Goal: Task Accomplishment & Management: Complete application form

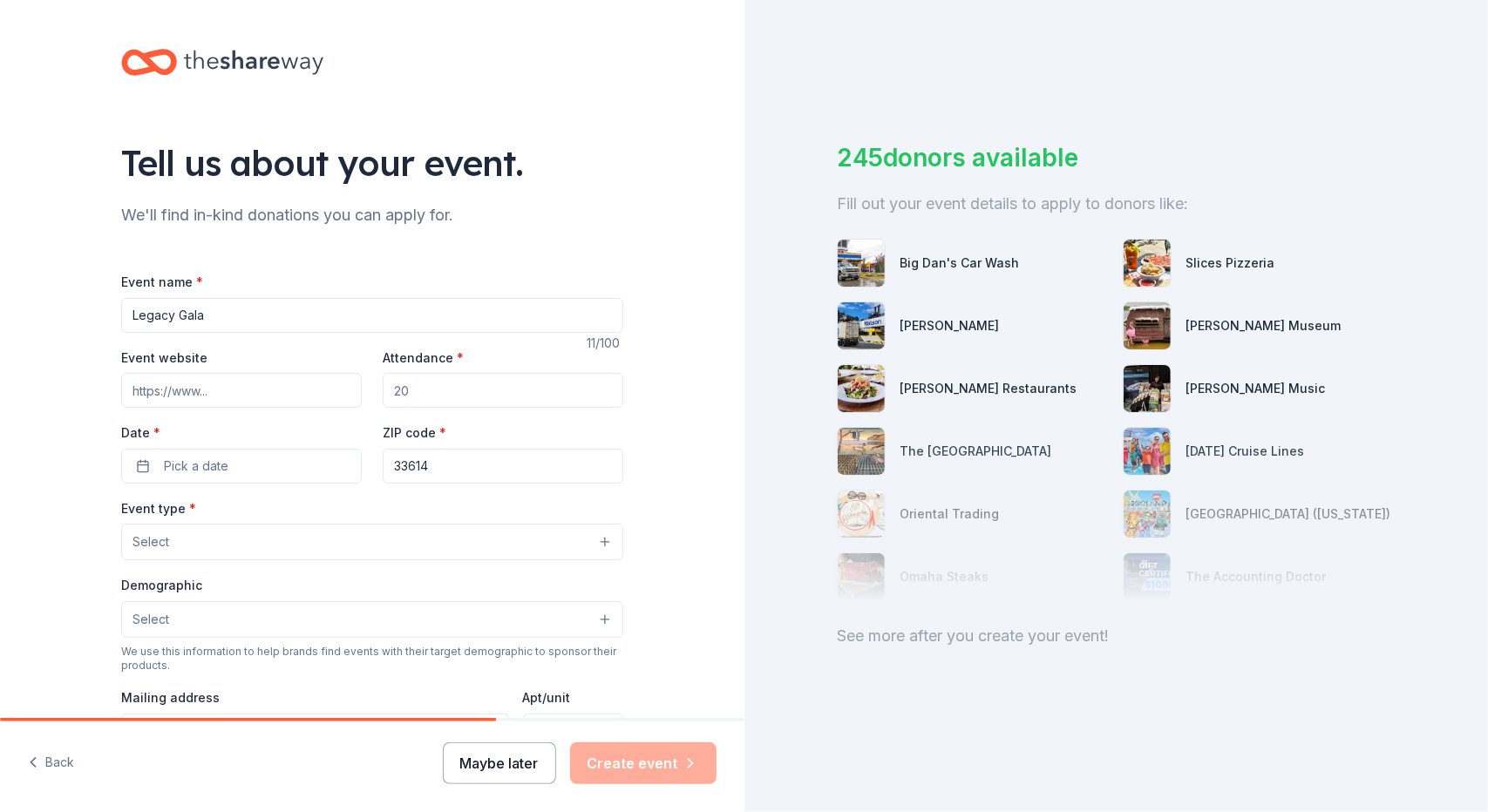
click at [495, 762] on button "Maybe later" at bounding box center [500, 763] width 113 height 42
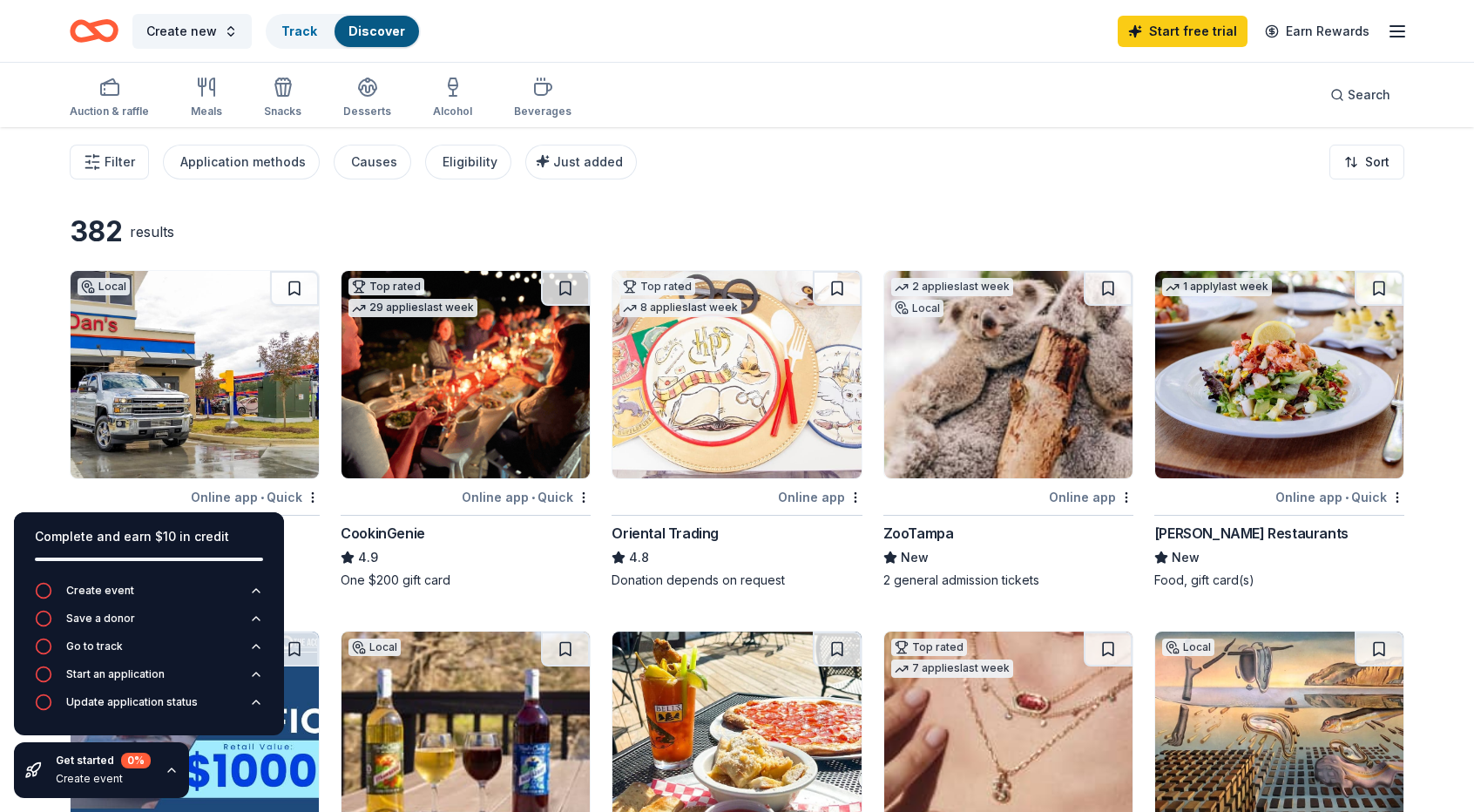
click at [977, 505] on div at bounding box center [964, 497] width 162 height 21
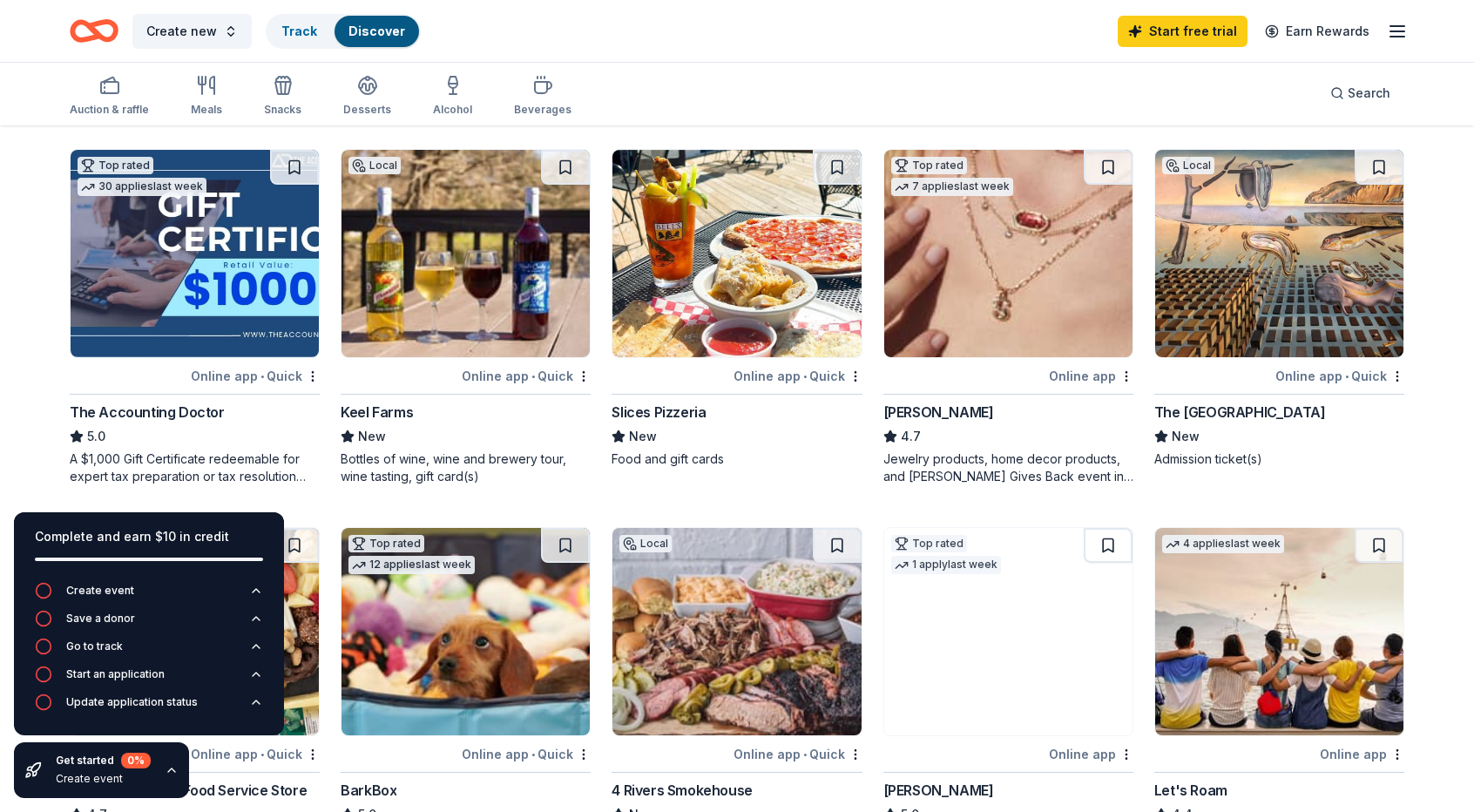
scroll to position [483, 0]
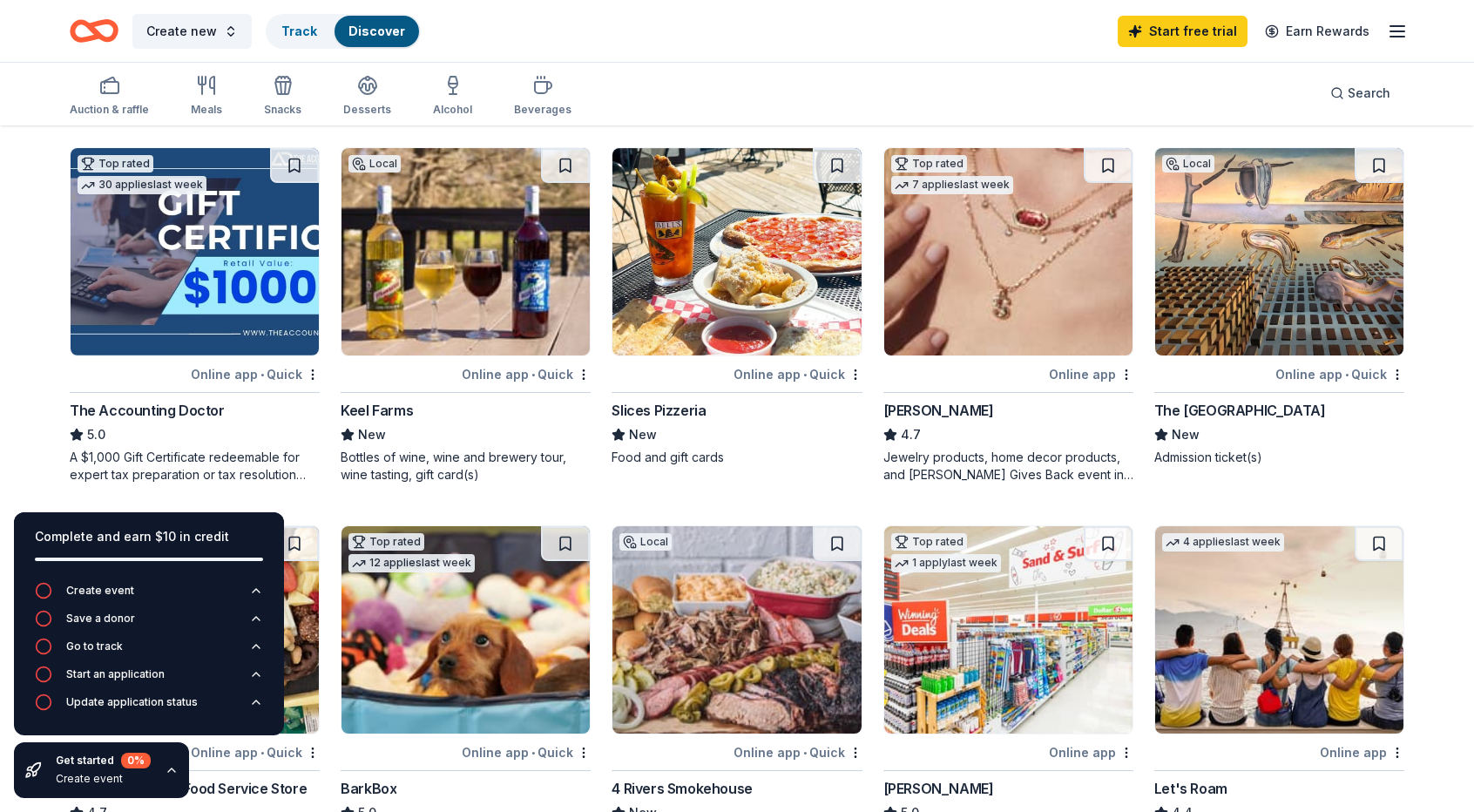
click at [1042, 336] on img at bounding box center [1009, 252] width 248 height 207
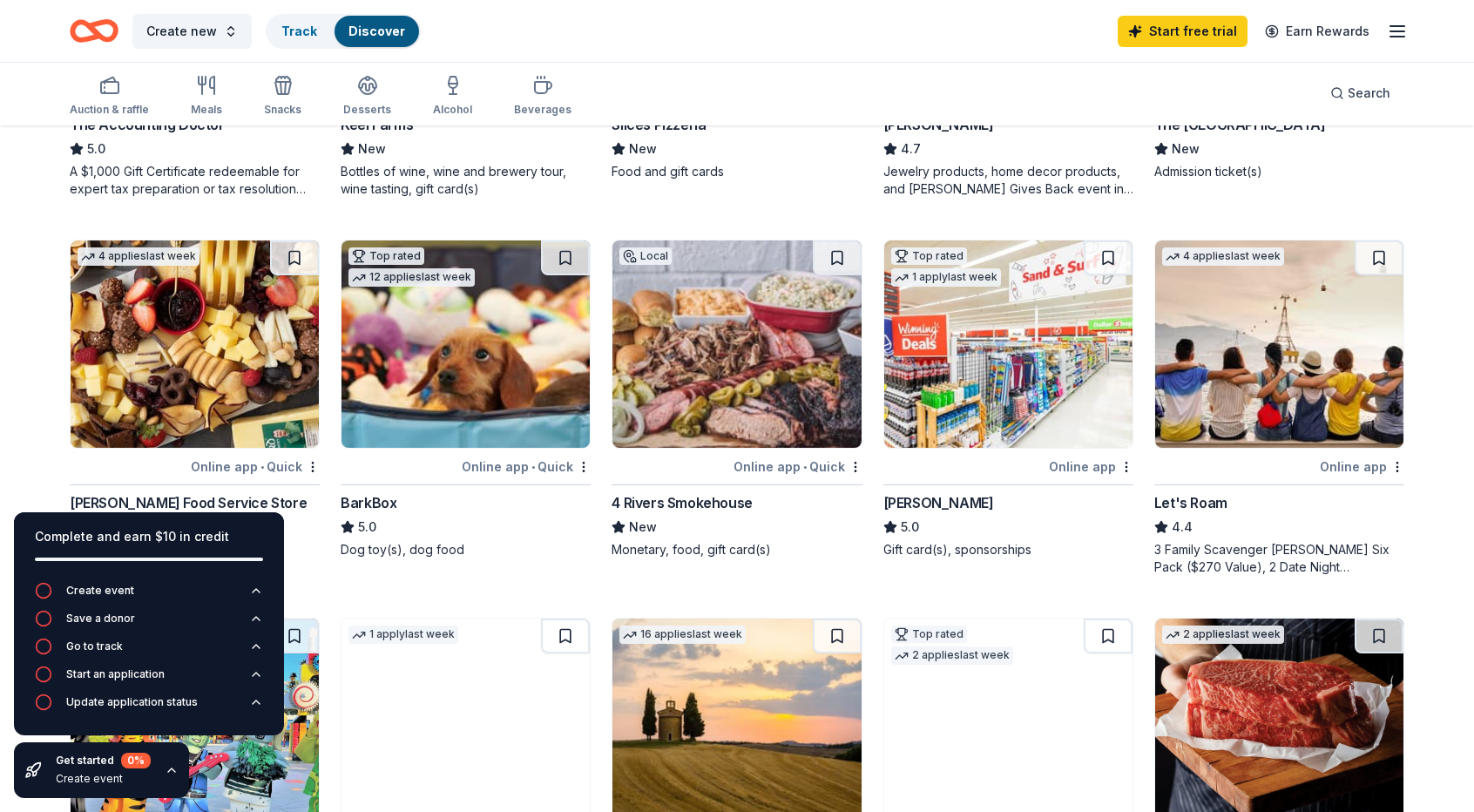
scroll to position [868, 0]
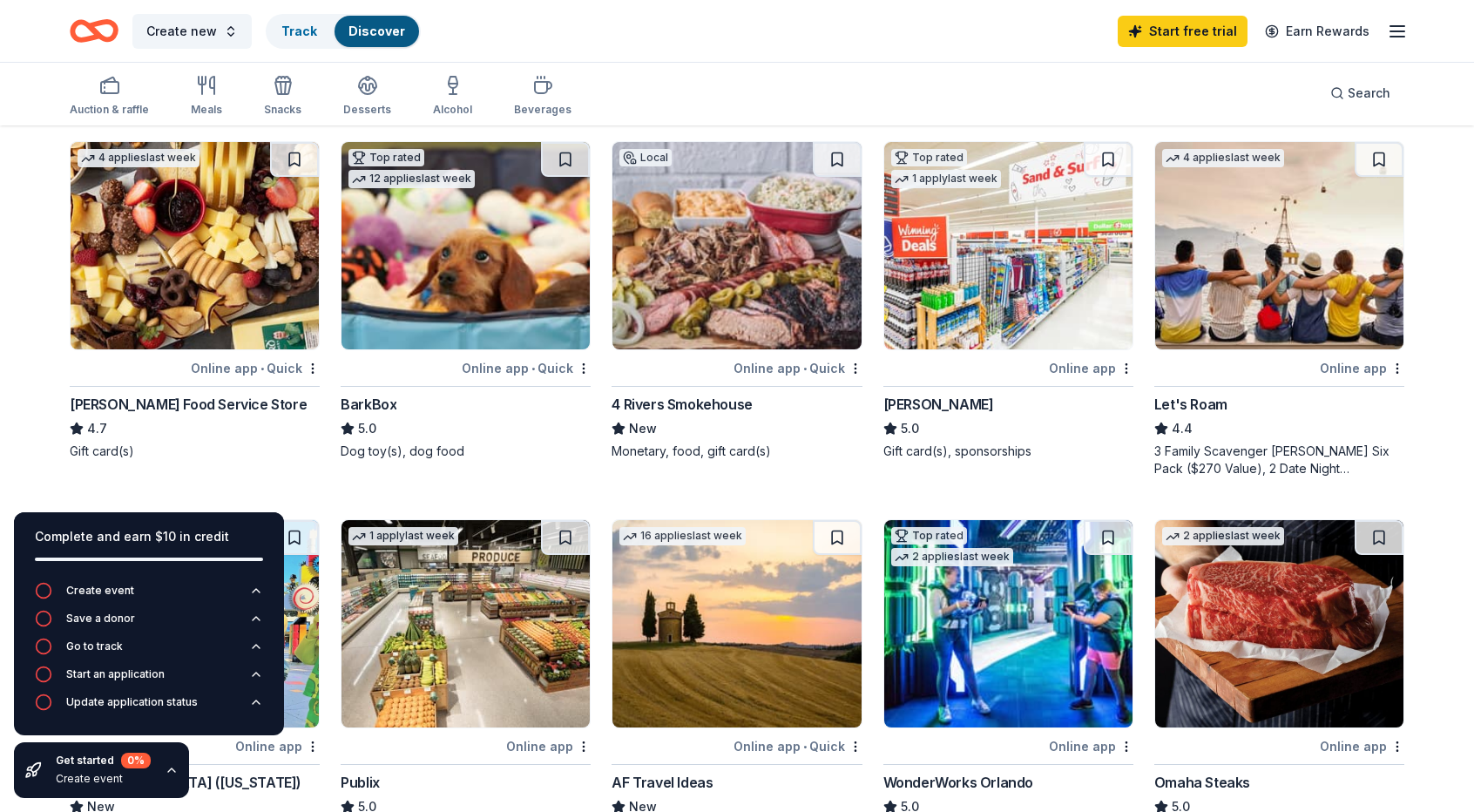
click at [775, 371] on div "Online app • Quick" at bounding box center [798, 368] width 129 height 21
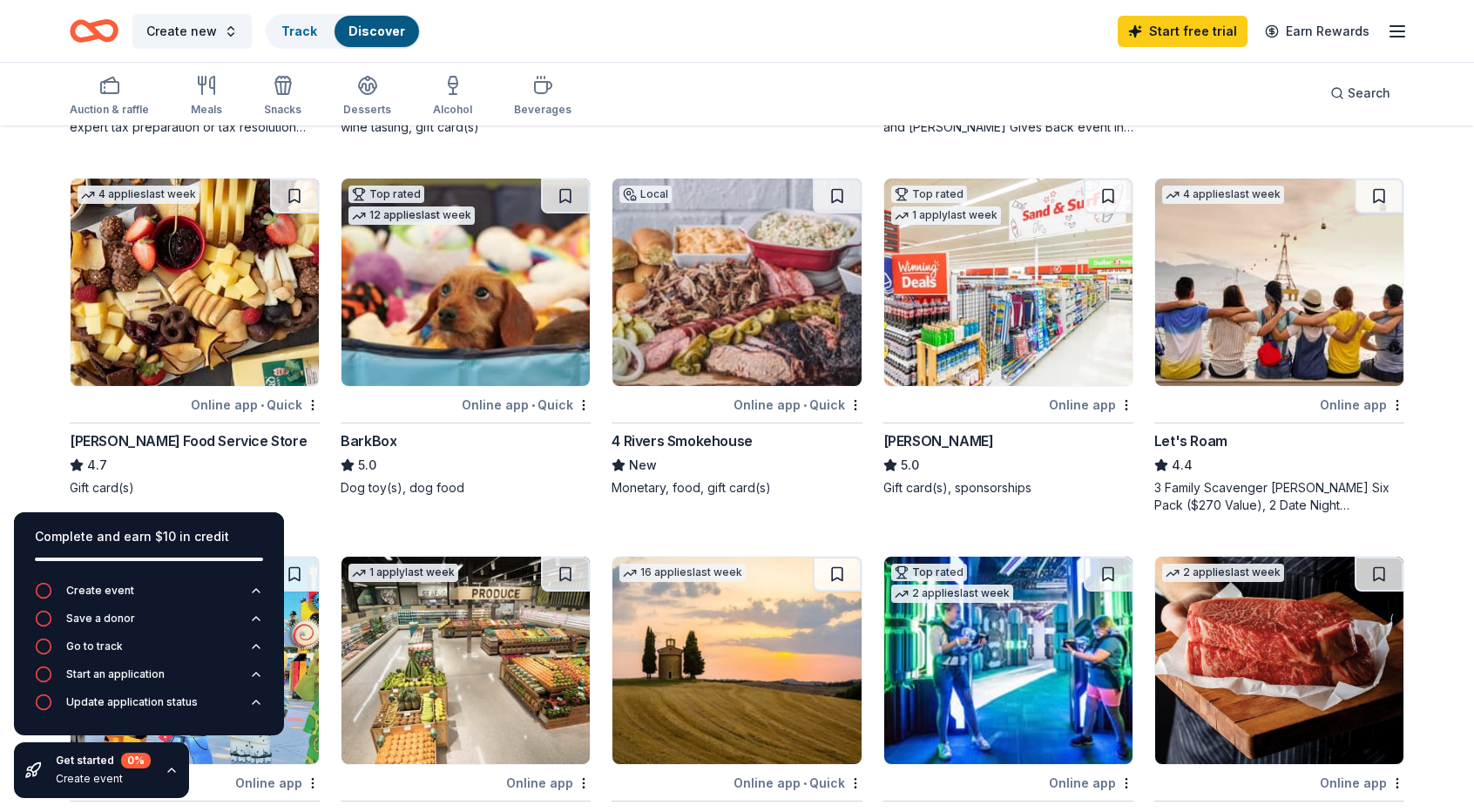
scroll to position [831, 0]
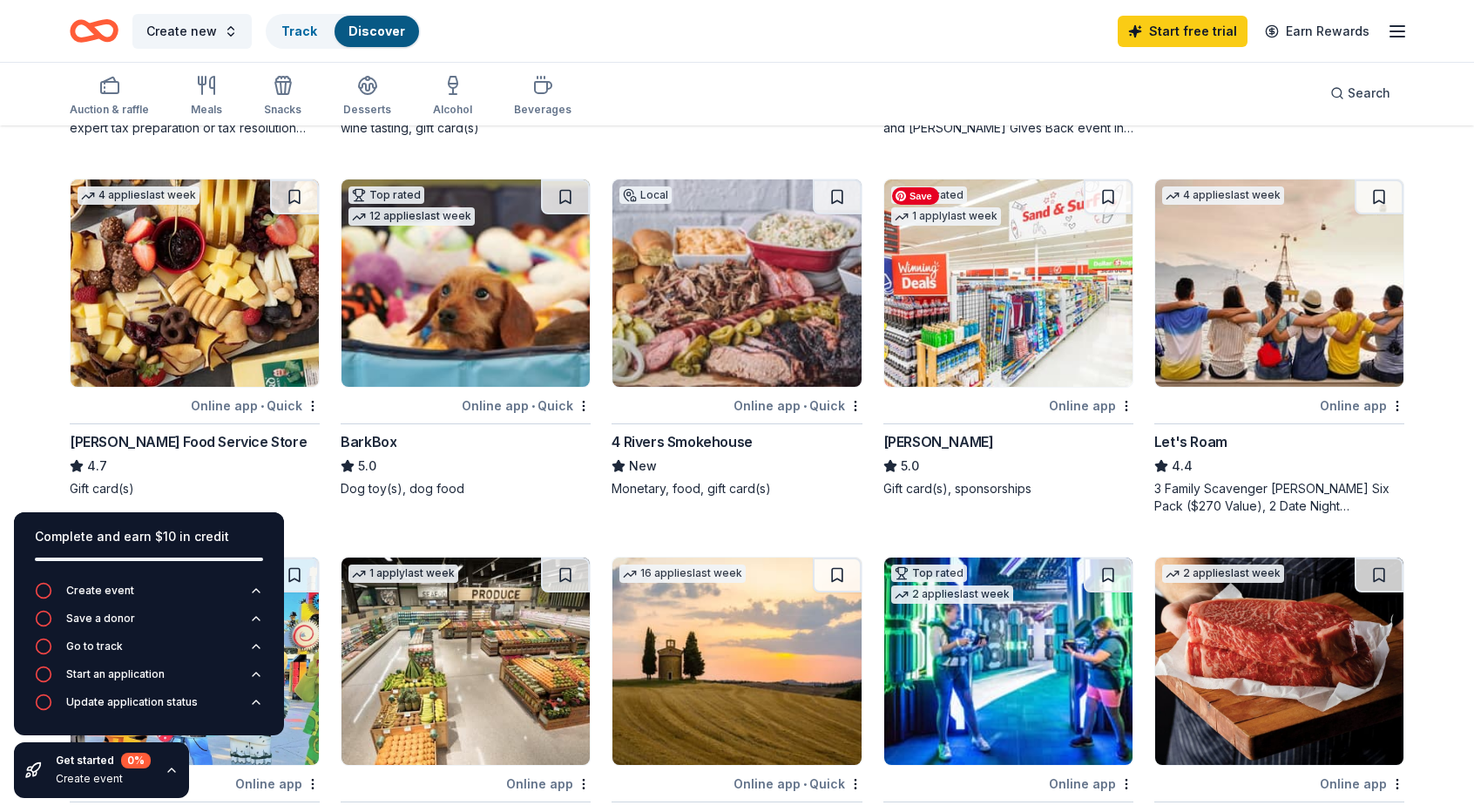
click at [975, 328] on img at bounding box center [1009, 283] width 248 height 207
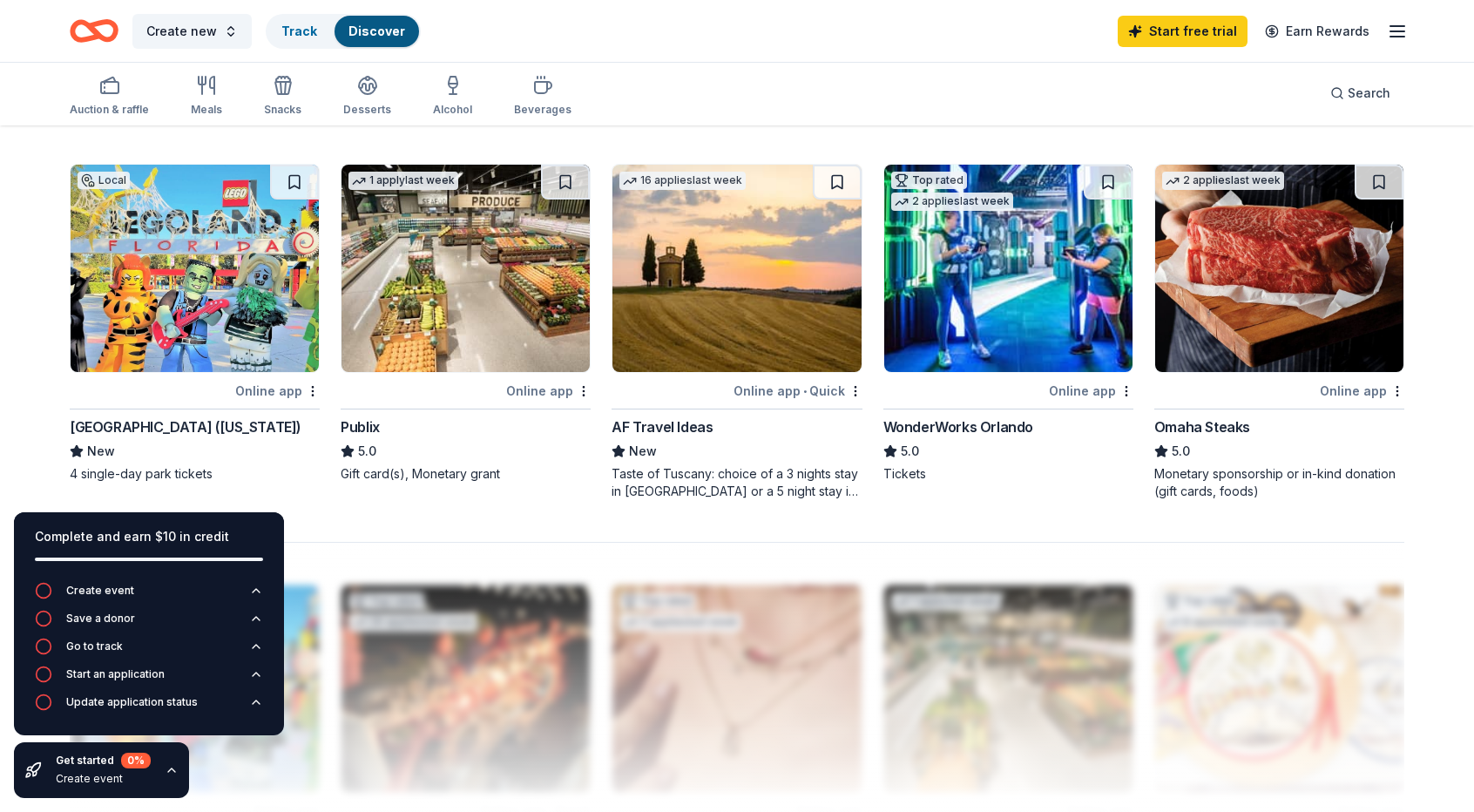
scroll to position [1237, 0]
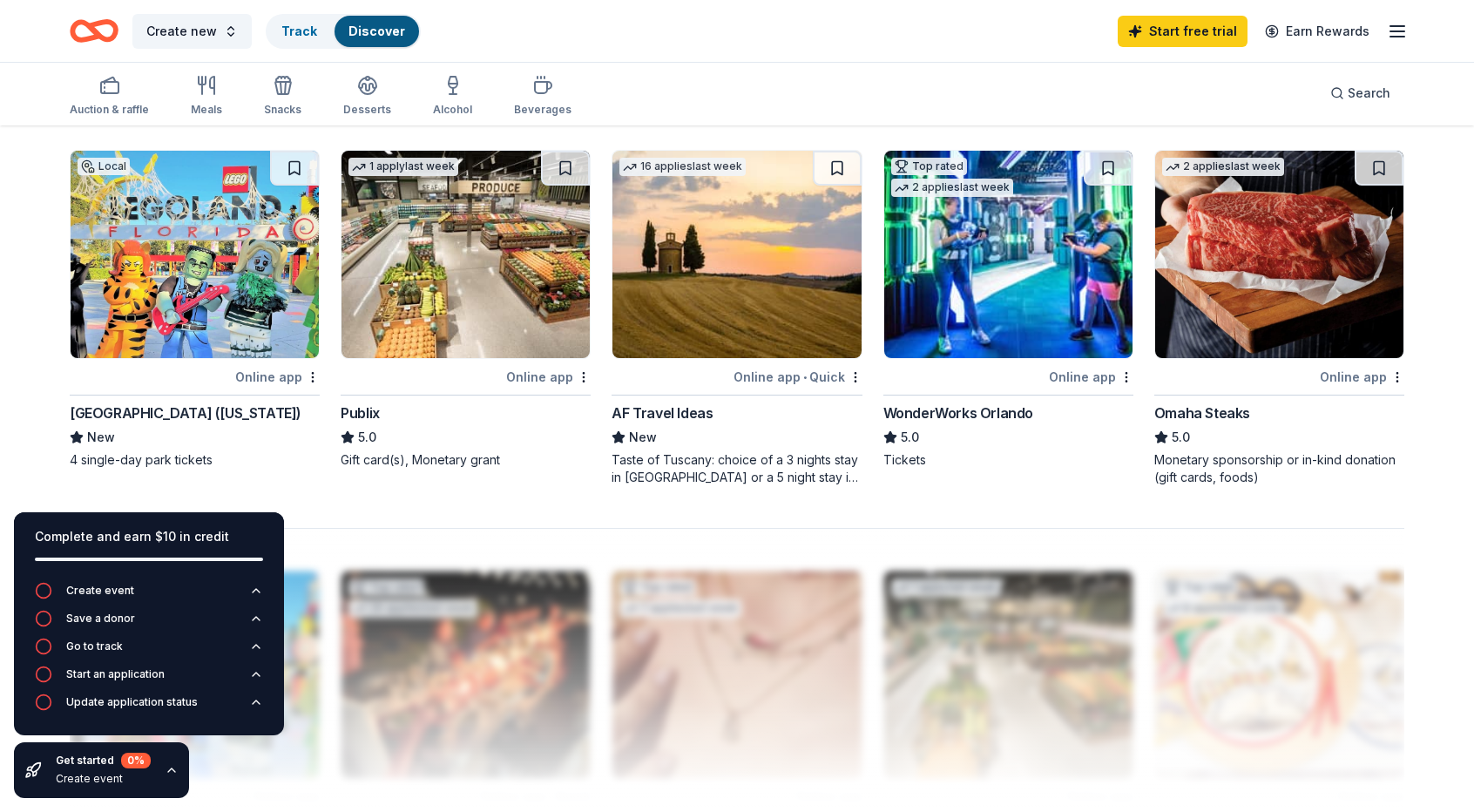
click at [213, 317] on img at bounding box center [195, 255] width 248 height 207
click at [448, 298] on img at bounding box center [465, 255] width 248 height 207
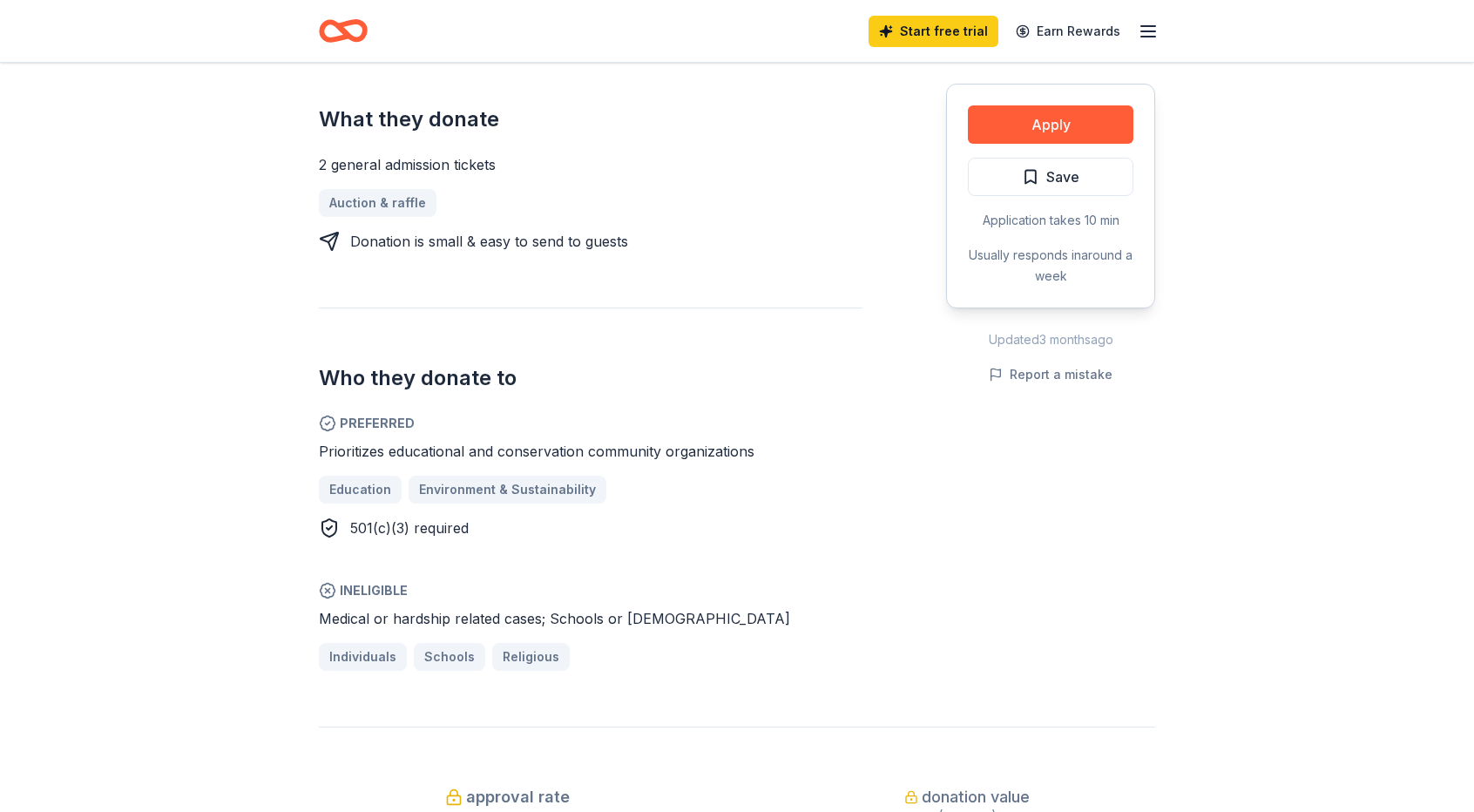
scroll to position [699, 0]
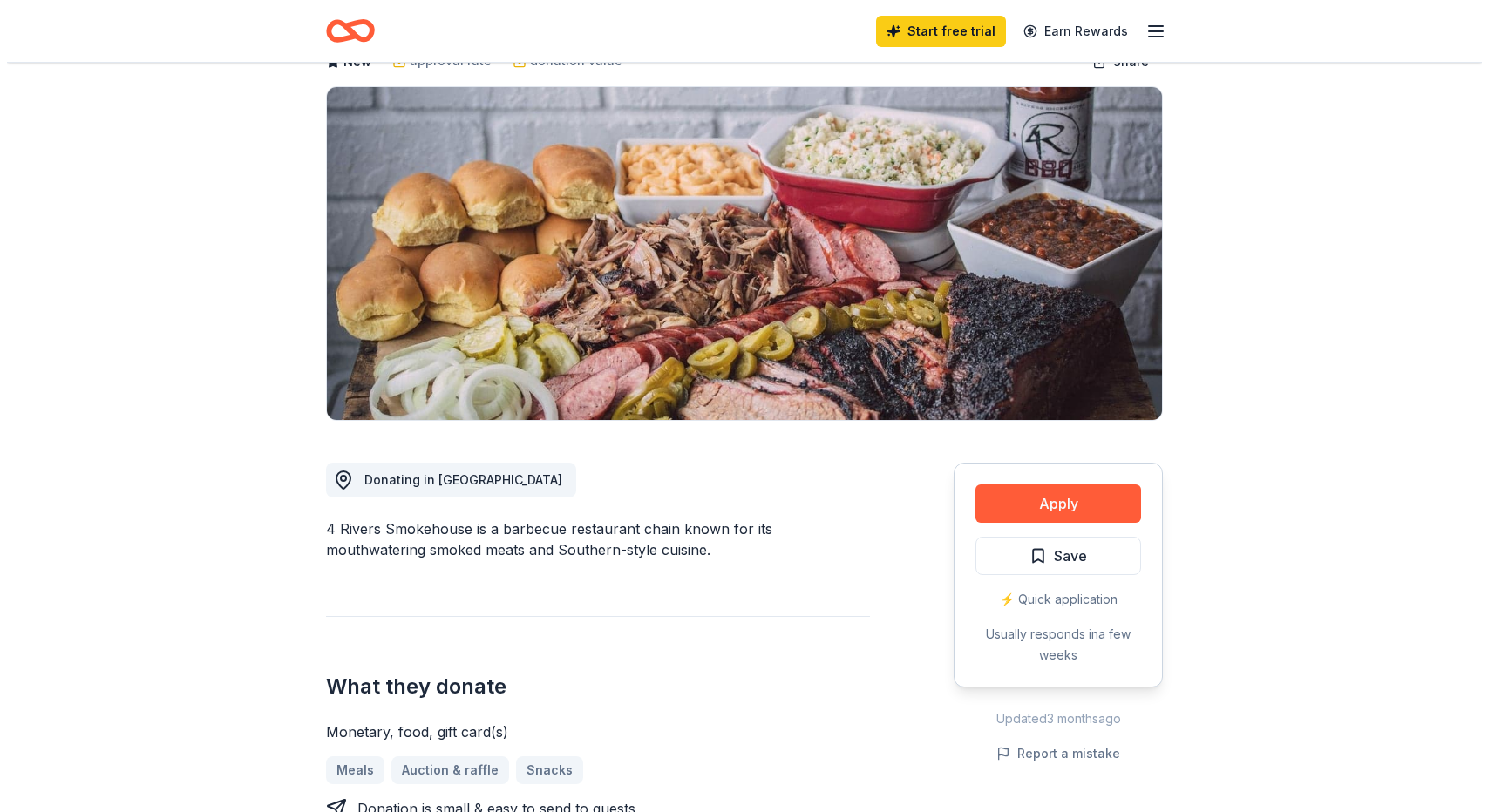
scroll to position [127, 0]
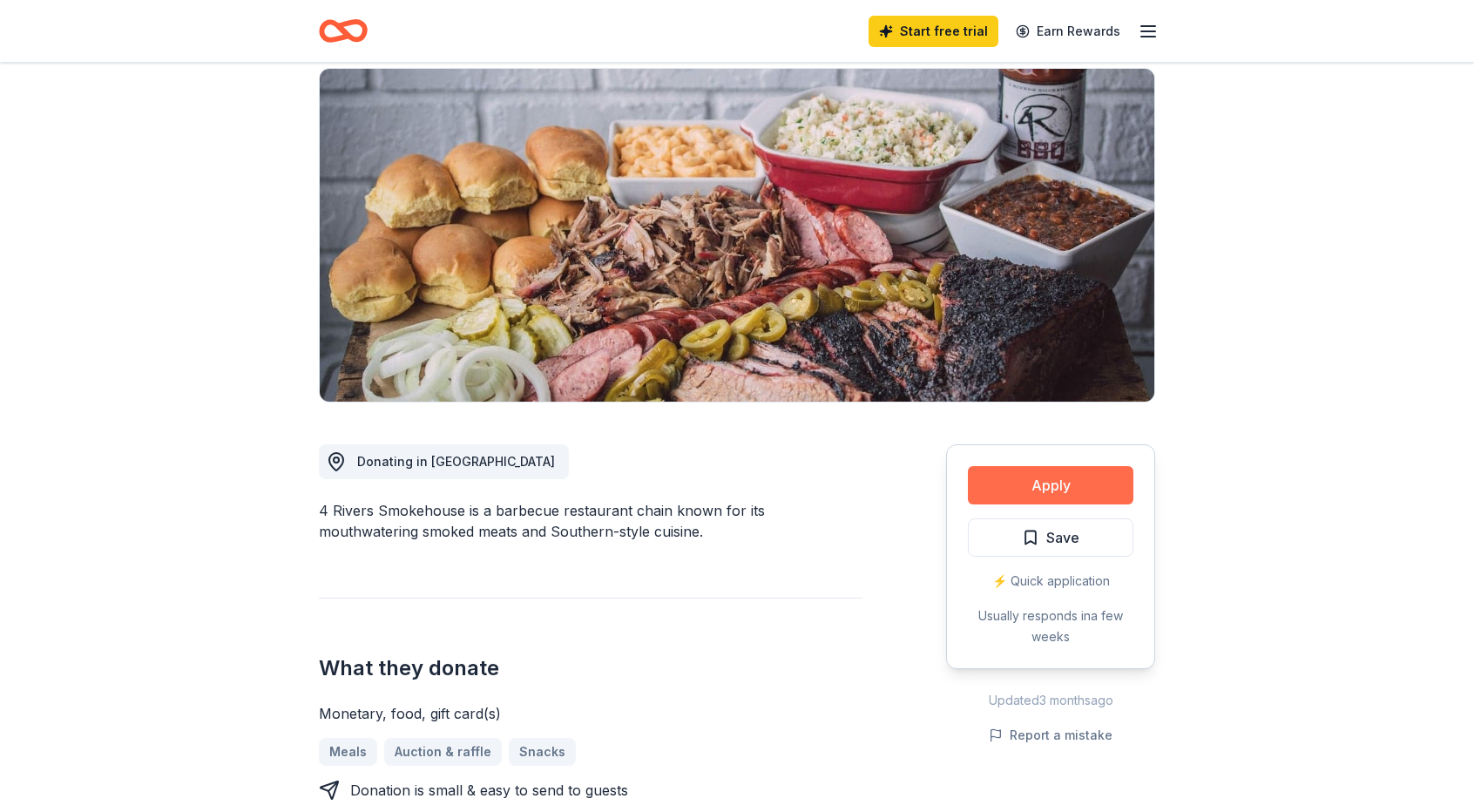
click at [1021, 490] on button "Apply" at bounding box center [1051, 485] width 165 height 38
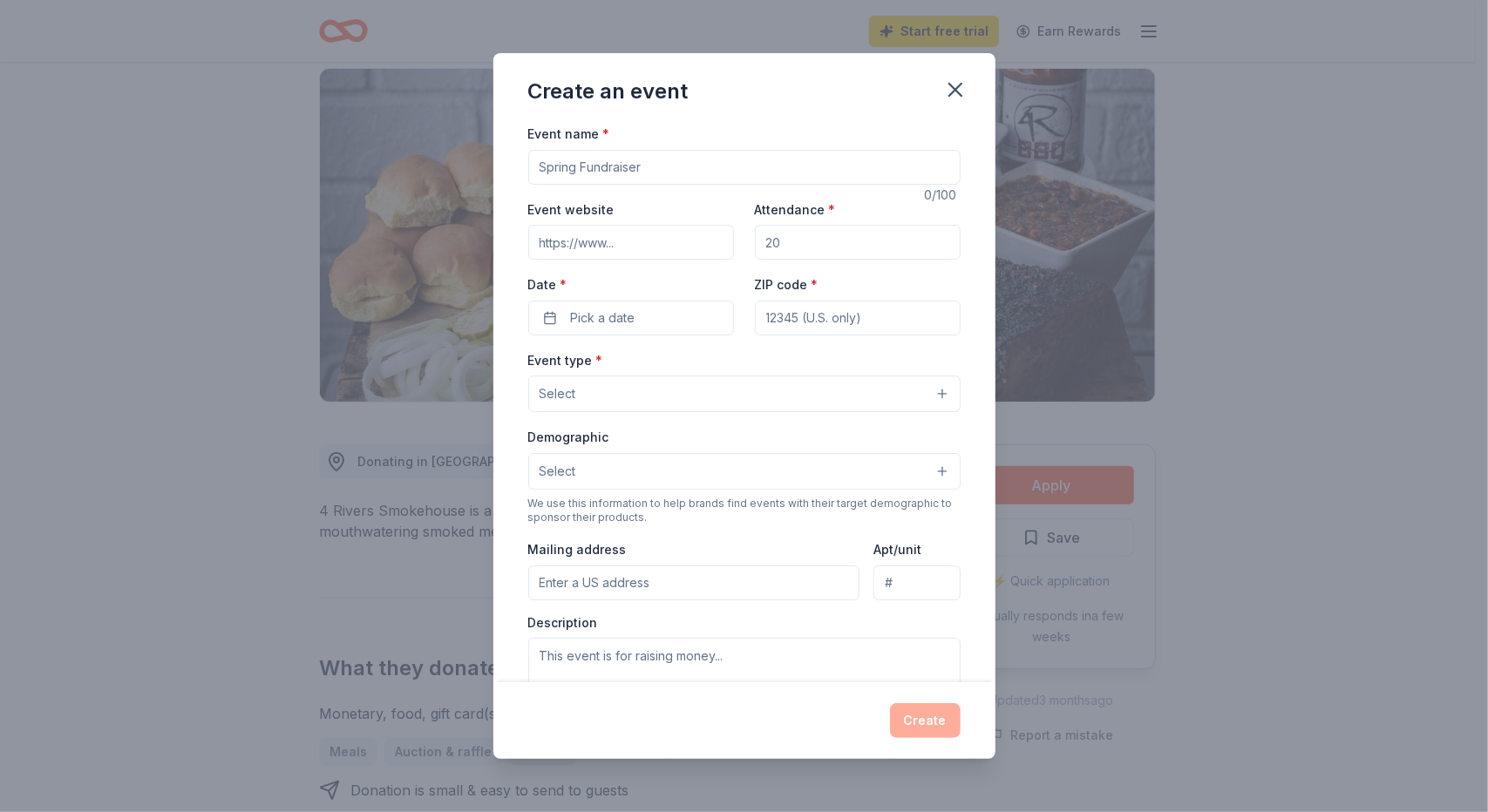
click at [584, 164] on input "Event name *" at bounding box center [744, 167] width 433 height 35
type input "L"
type input "Cambridge Christian Annual Legacy Gala"
click at [576, 239] on input "Event website" at bounding box center [631, 242] width 206 height 35
paste input "https://cbo.io/app/public/bidapp/waymaker"
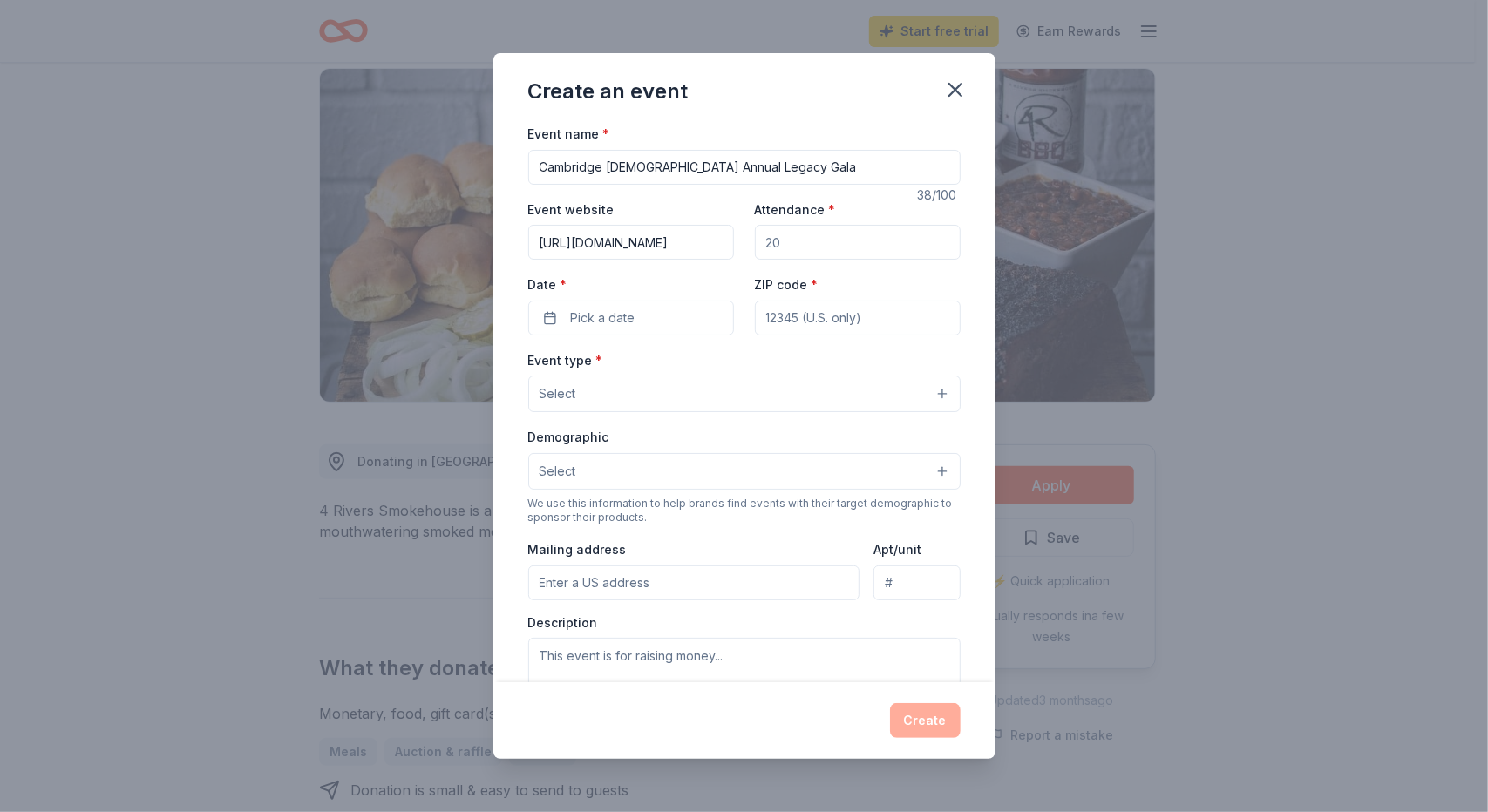
scroll to position [0, 73]
type input "https://cbo.io/app/public/bidapp/waymaker"
click at [783, 240] on input "Attendance *" at bounding box center [858, 242] width 206 height 35
type input "500"
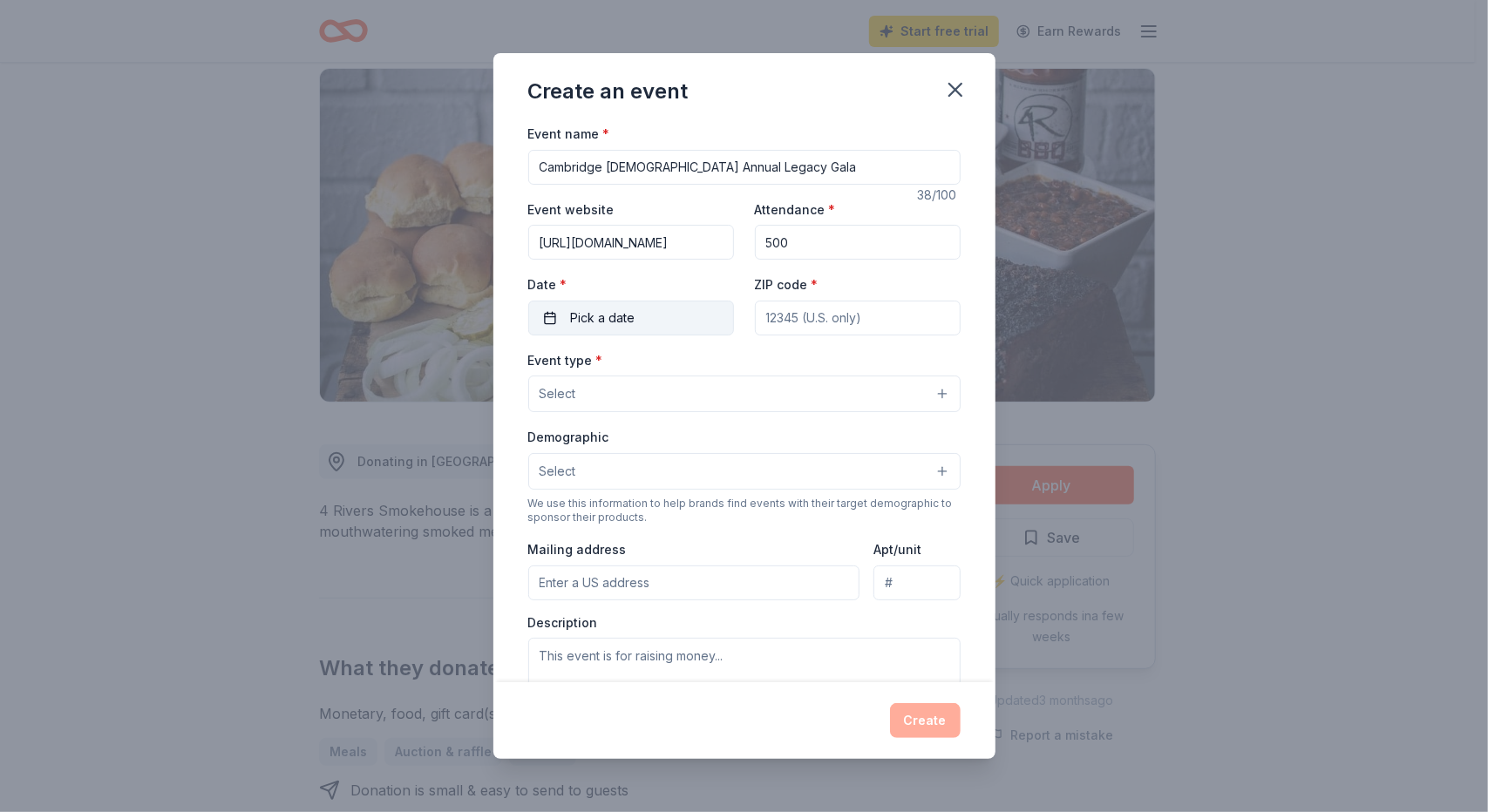
click at [621, 325] on span "Pick a date" at bounding box center [603, 317] width 64 height 21
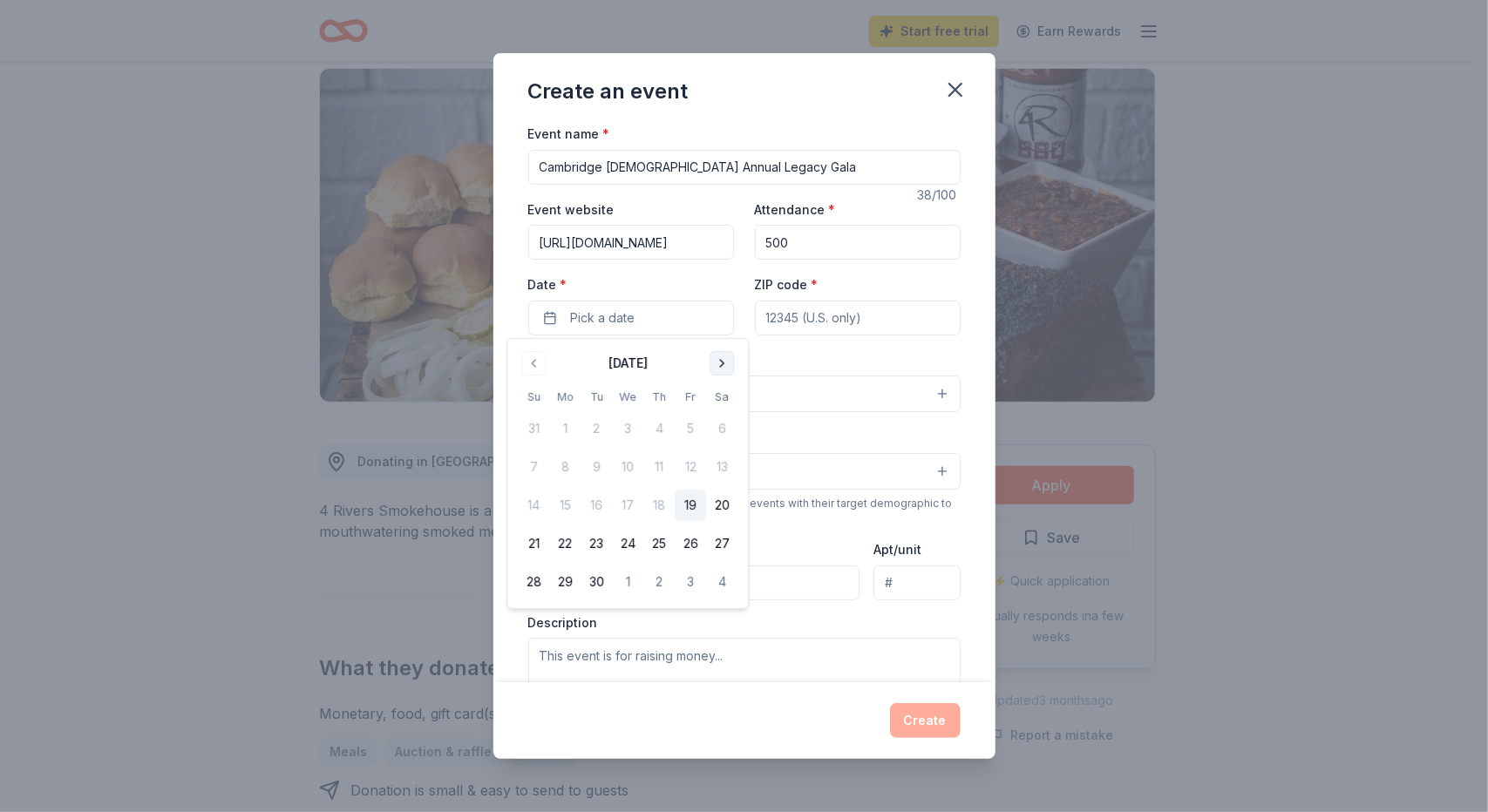
click at [717, 363] on button "Go to next month" at bounding box center [721, 363] width 24 height 24
click at [724, 546] on button "25" at bounding box center [721, 543] width 31 height 31
click at [791, 318] on input "ZIP code *" at bounding box center [858, 318] width 206 height 35
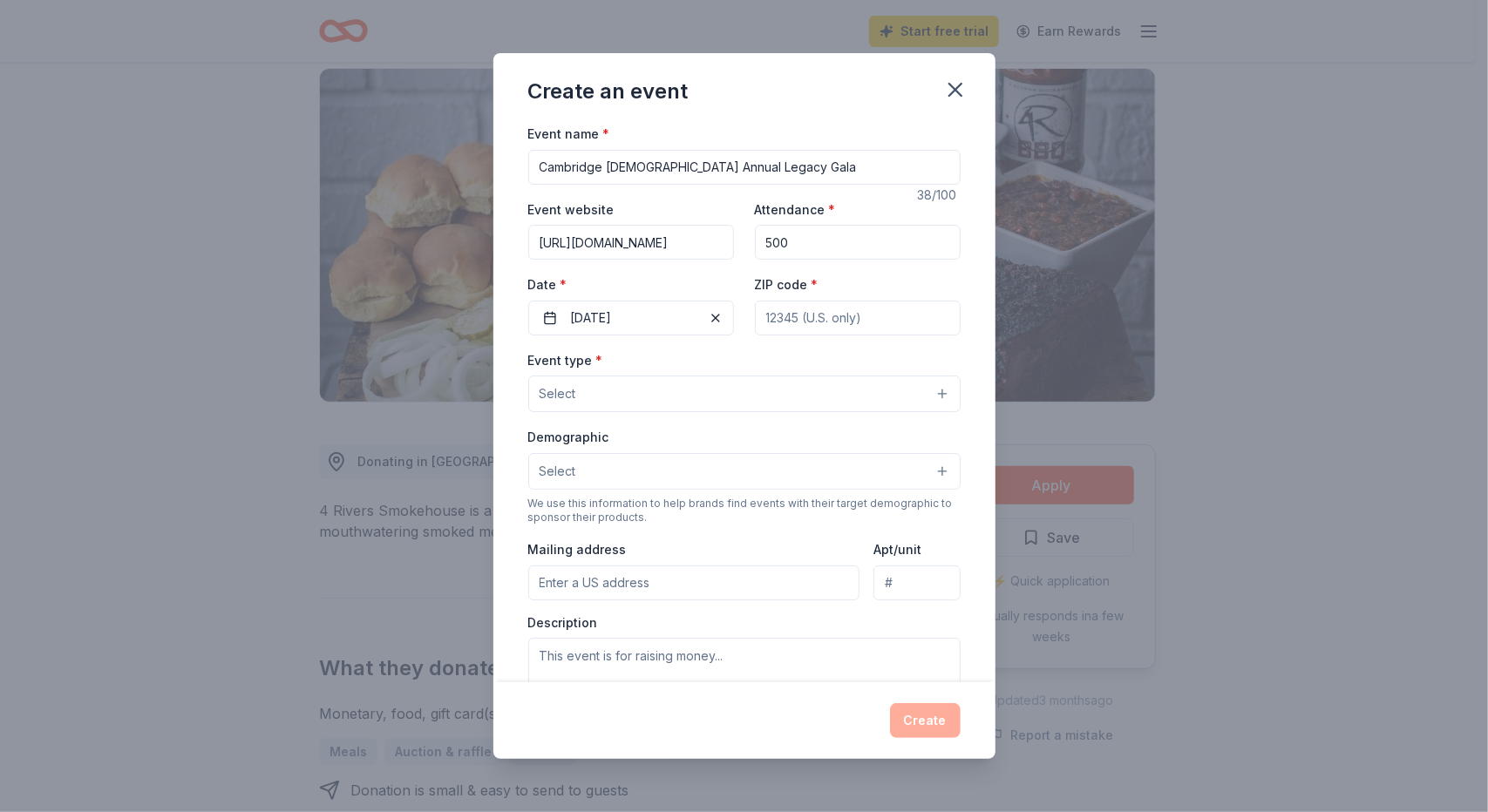
type input "33629"
type input "4915 W Bay Way Pl"
click at [716, 384] on button "Select" at bounding box center [744, 393] width 433 height 37
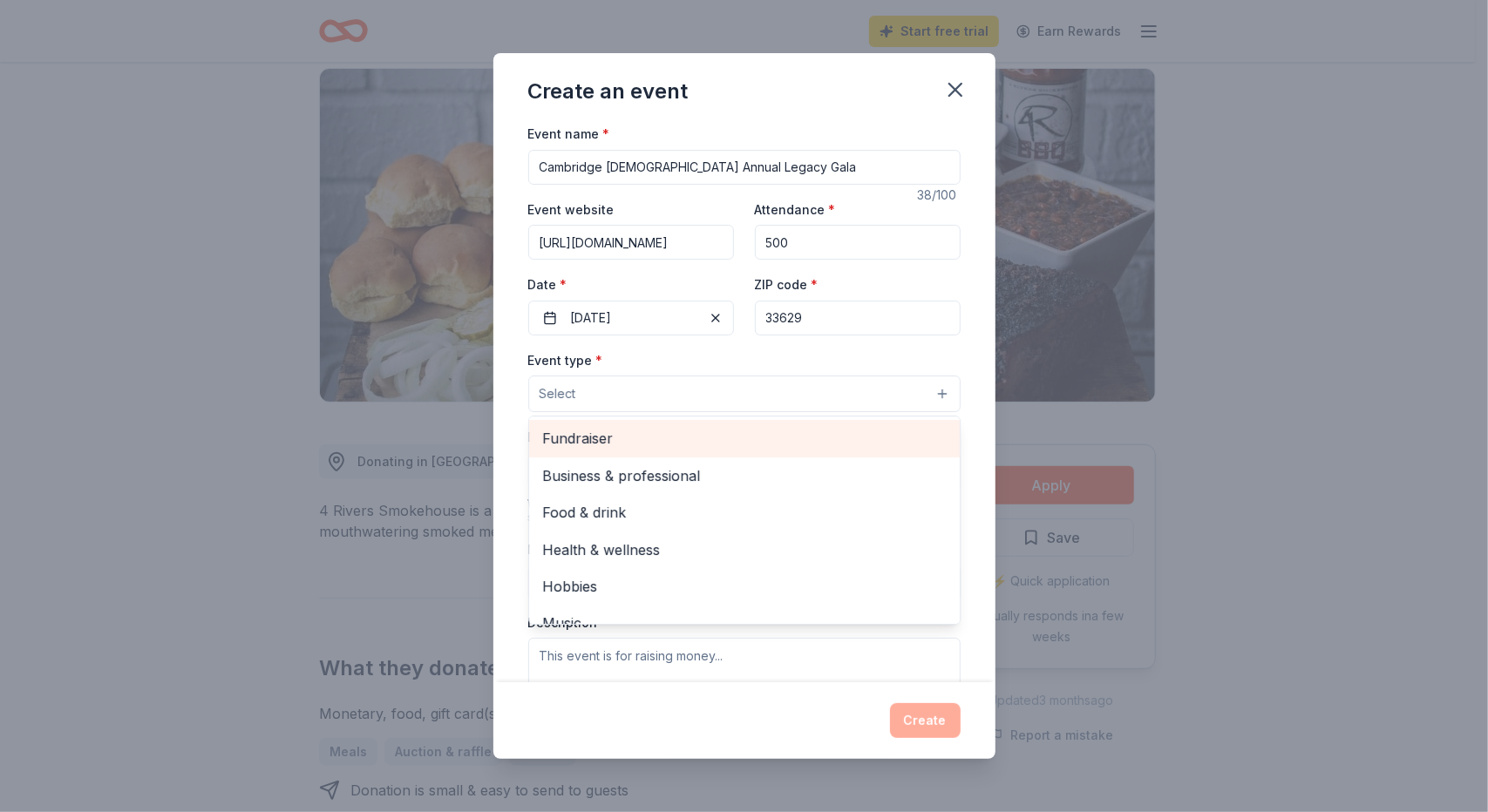
click at [691, 440] on span "Fundraiser" at bounding box center [744, 438] width 403 height 22
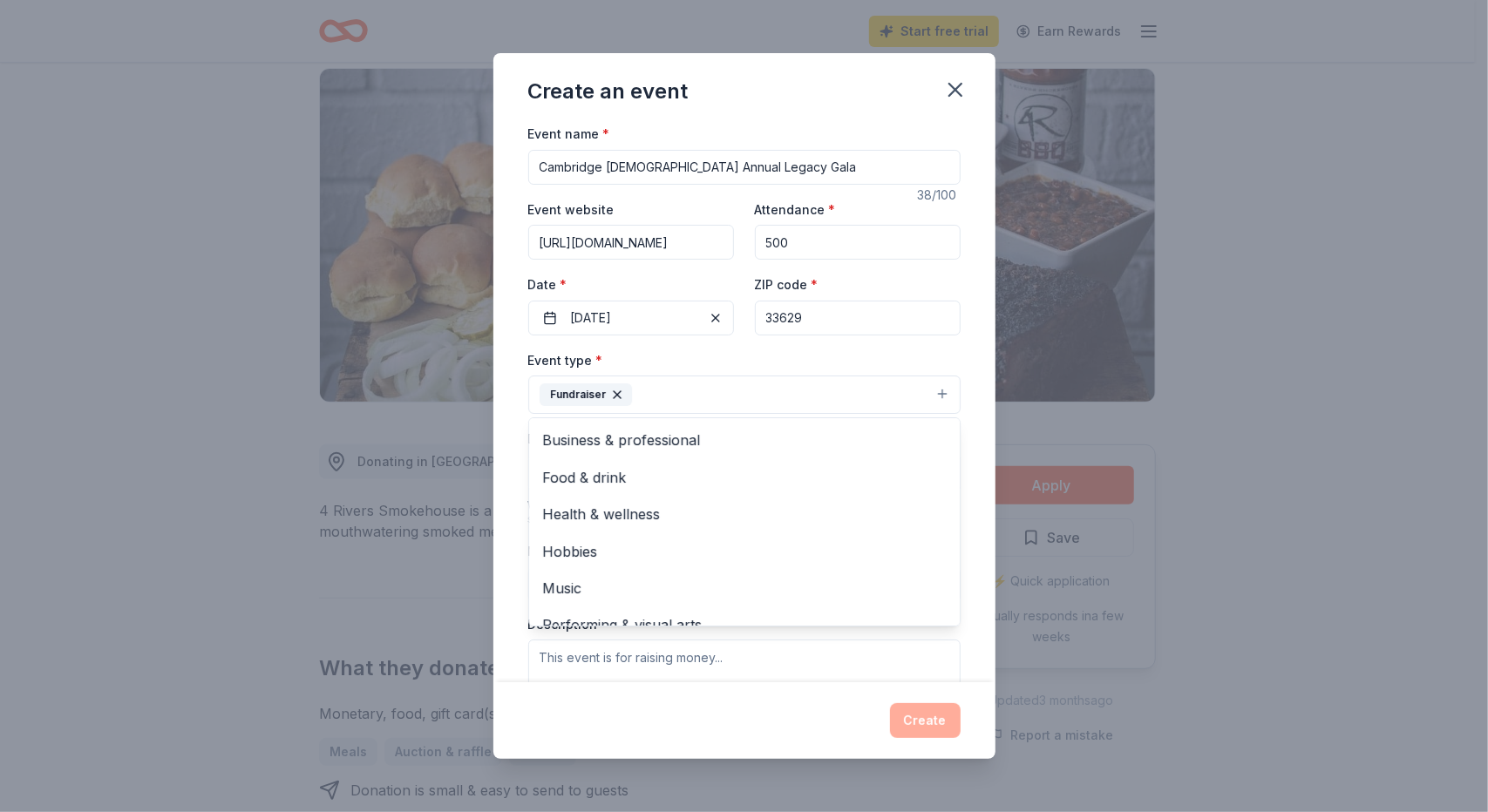
click at [724, 347] on div "Event name * Cambridge Christian Annual Legacy Gala 38 /100 Event website https…" at bounding box center [744, 526] width 433 height 807
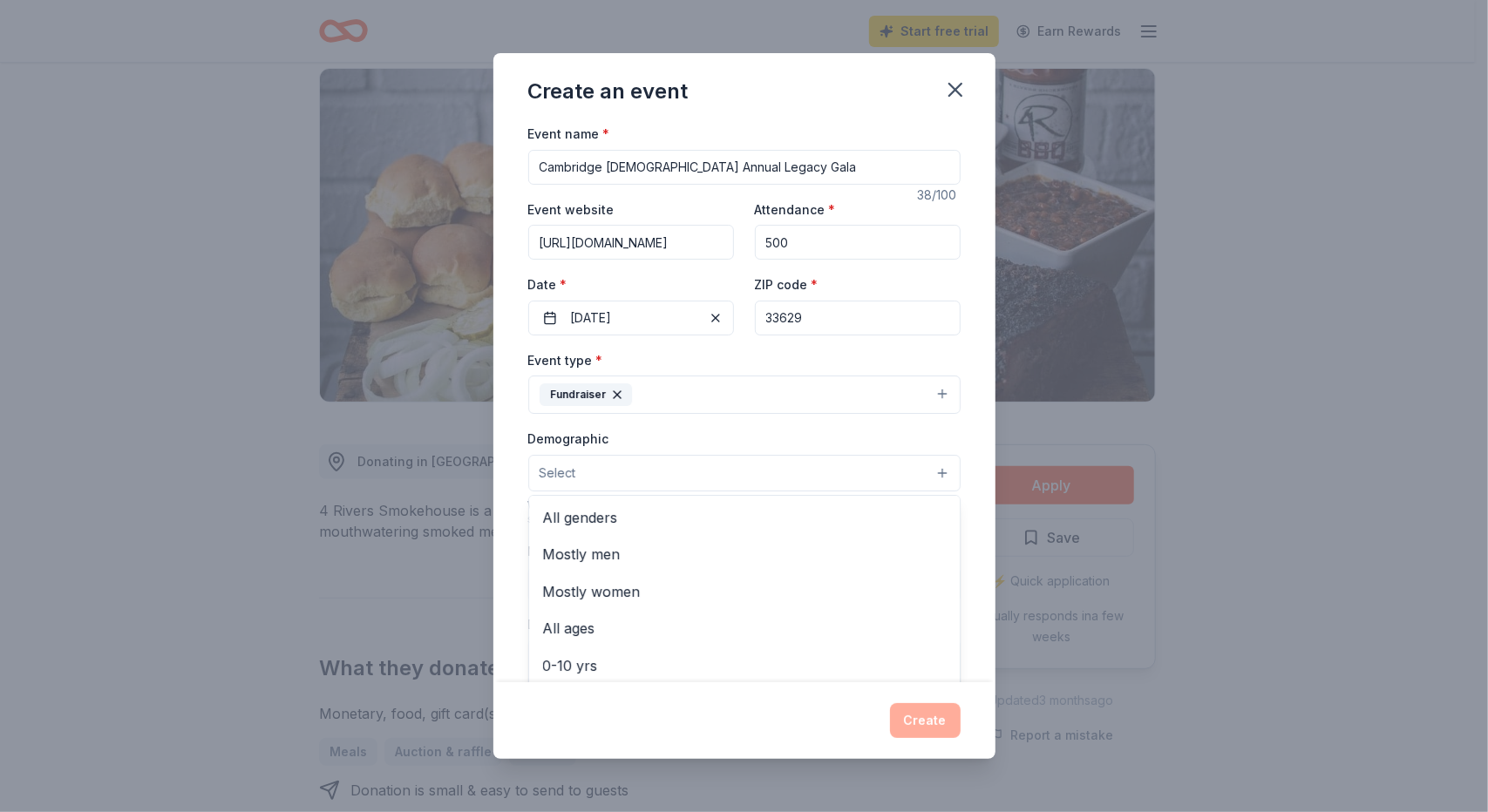
click at [697, 468] on button "Select" at bounding box center [744, 473] width 433 height 37
click at [627, 522] on span "All genders" at bounding box center [744, 517] width 403 height 22
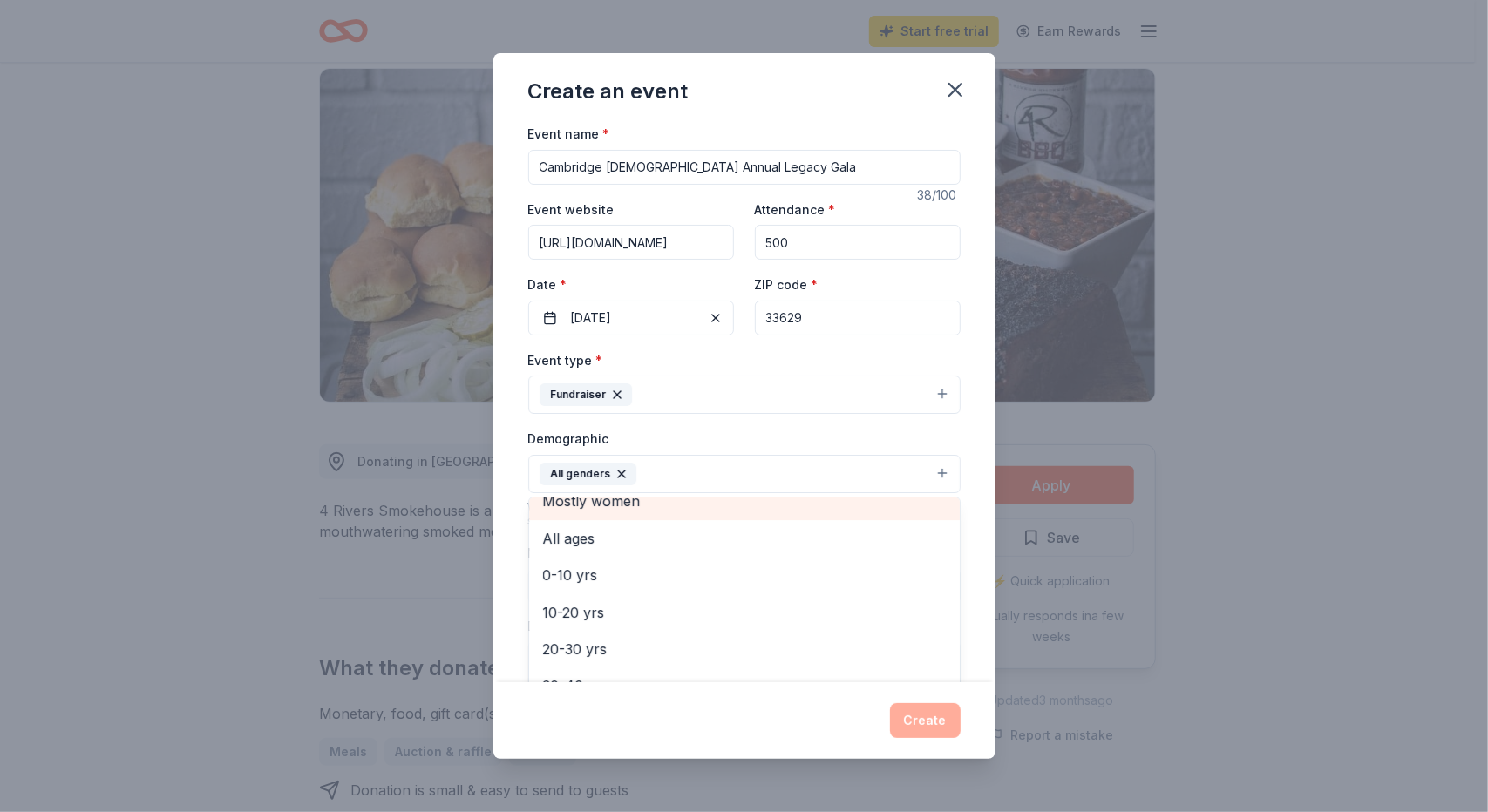
scroll to position [56, 0]
click at [738, 430] on div "Demographic All genders Mostly men Mostly women All ages 0-10 yrs 10-20 yrs 20-…" at bounding box center [744, 460] width 433 height 65
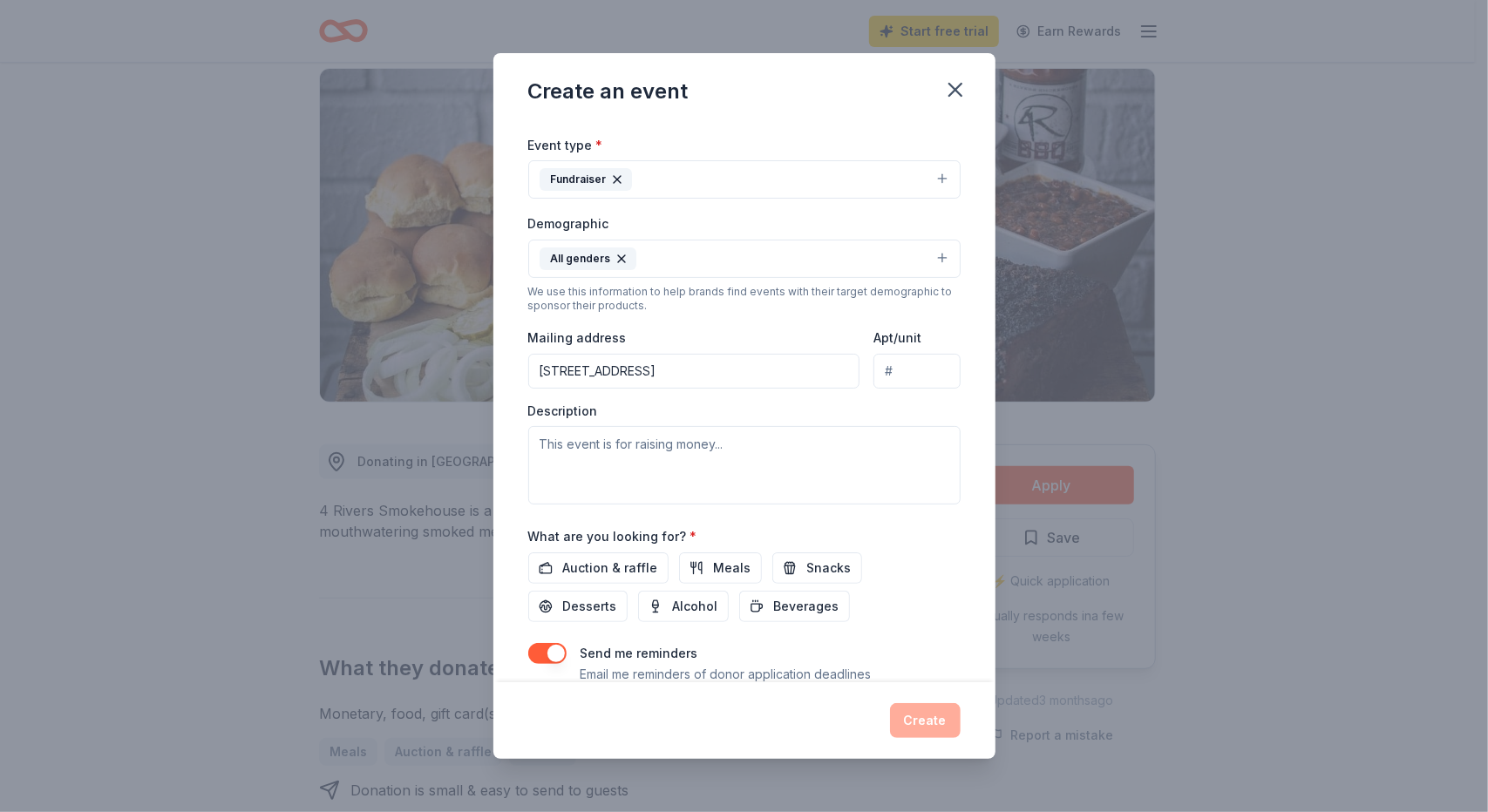
scroll to position [222, 0]
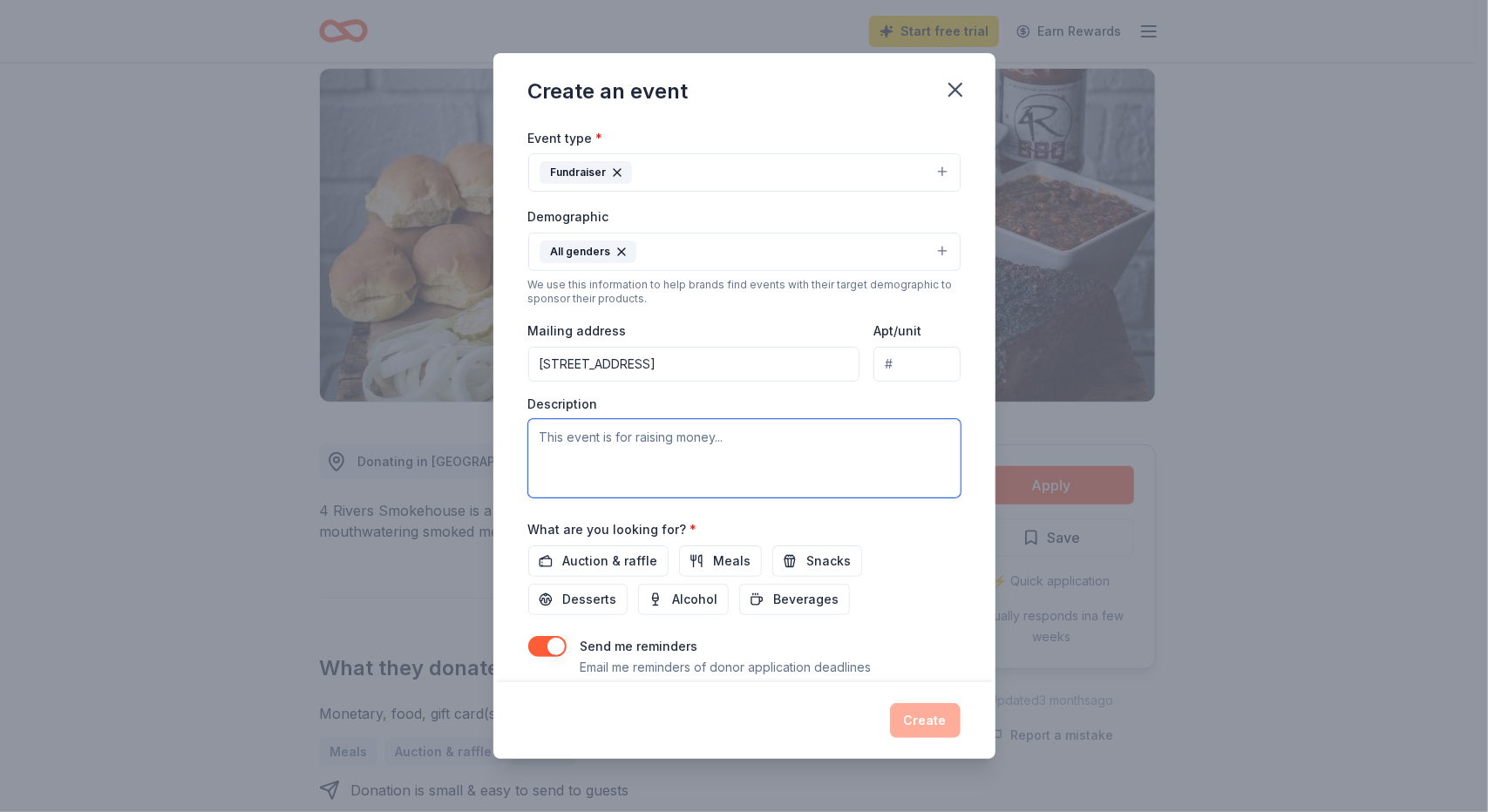
click at [717, 431] on textarea at bounding box center [744, 458] width 433 height 79
click at [636, 445] on textarea "To enrich screen reader interactions, please activate Accessibility in Grammarl…" at bounding box center [744, 458] width 433 height 79
paste textarea "Your gift expands access to high-quality education for Tampa Bay families throu…"
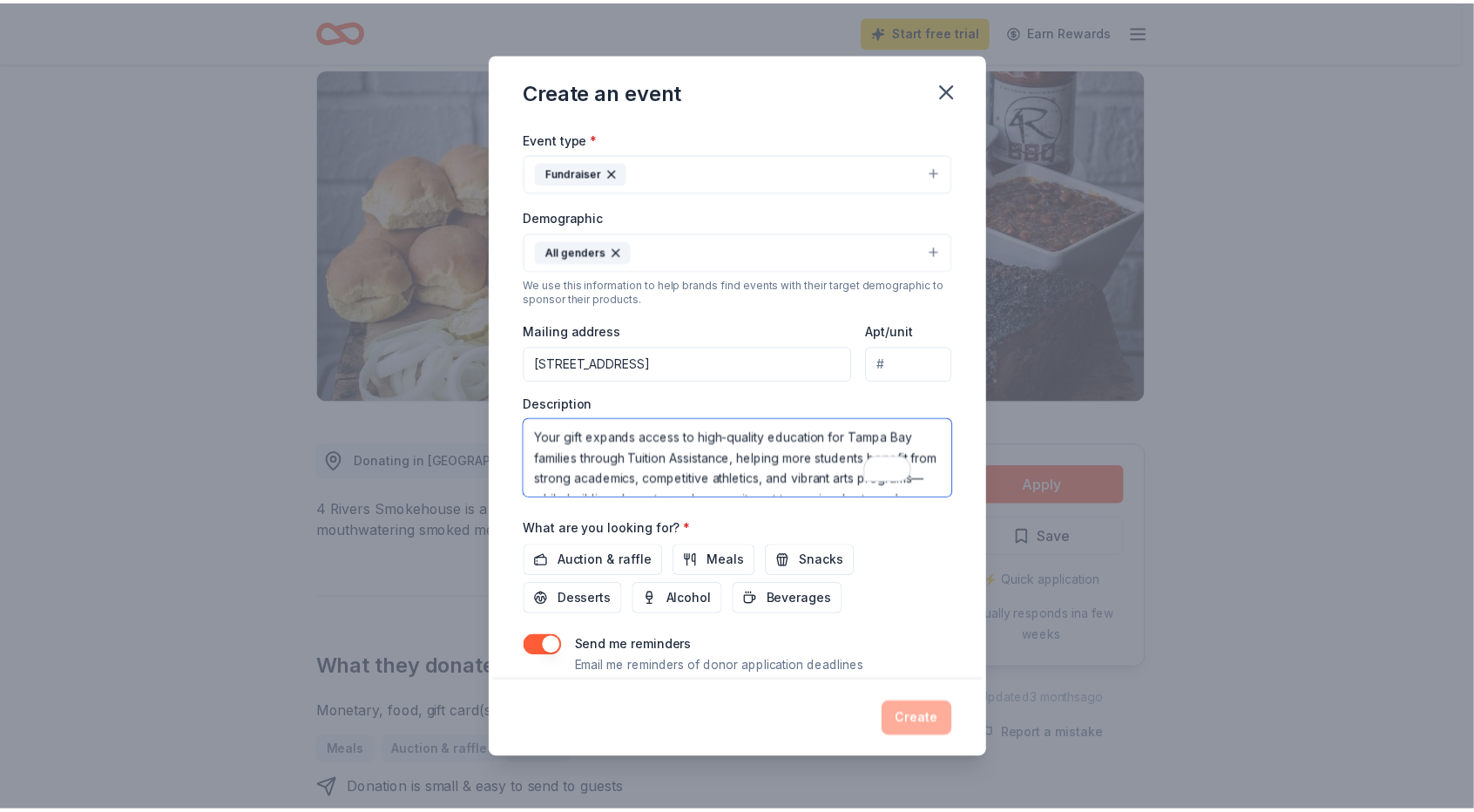
scroll to position [115, 0]
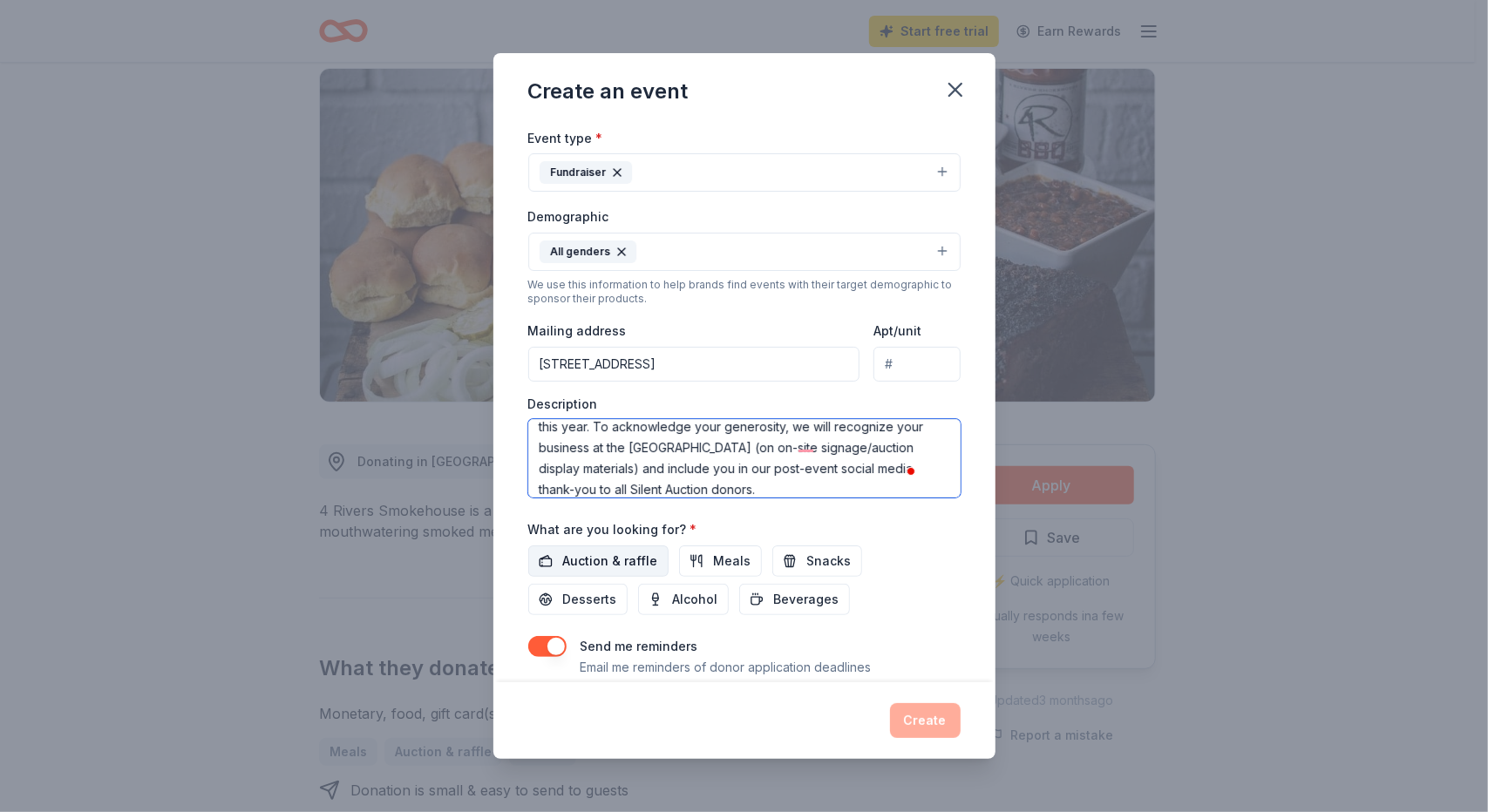
type textarea "Your gift expands access to high-quality education for Tampa Bay families throu…"
click at [616, 553] on span "Auction & raffle" at bounding box center [610, 560] width 95 height 21
click at [533, 637] on button "button" at bounding box center [547, 646] width 38 height 21
click at [935, 722] on button "Create" at bounding box center [925, 720] width 71 height 35
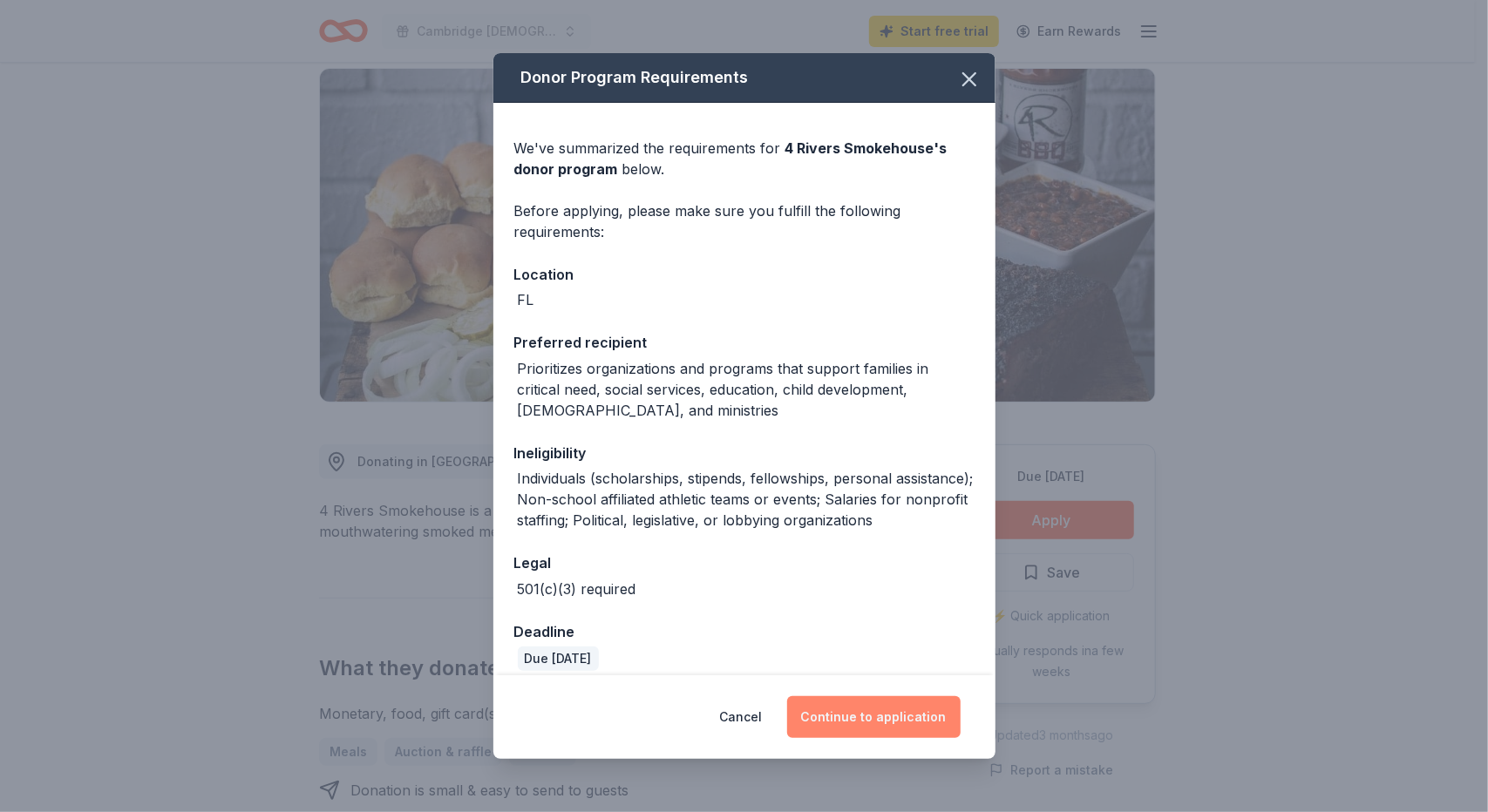
click at [834, 716] on button "Continue to application" at bounding box center [874, 716] width 173 height 42
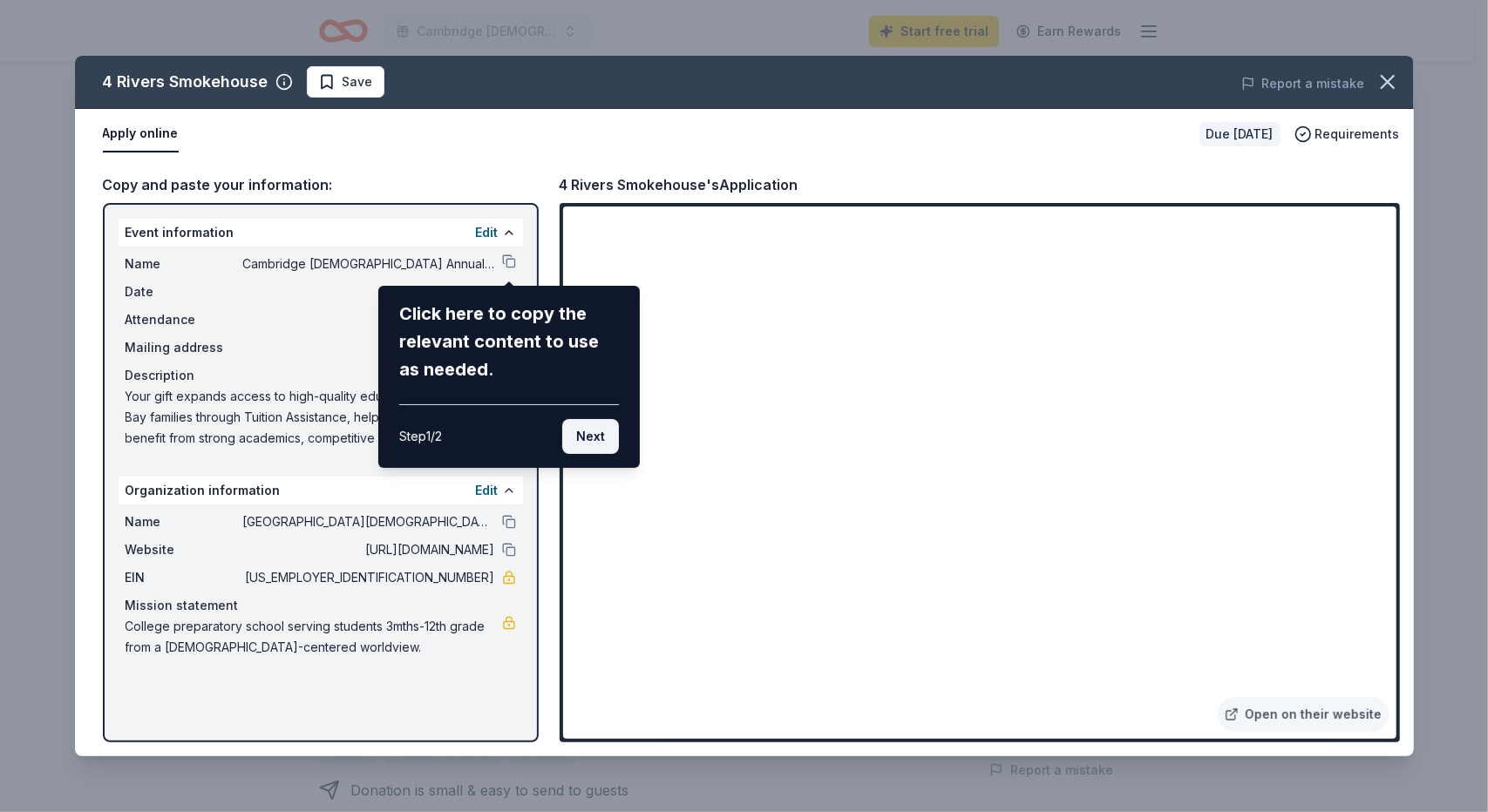
click at [598, 441] on button "Next" at bounding box center [590, 436] width 56 height 35
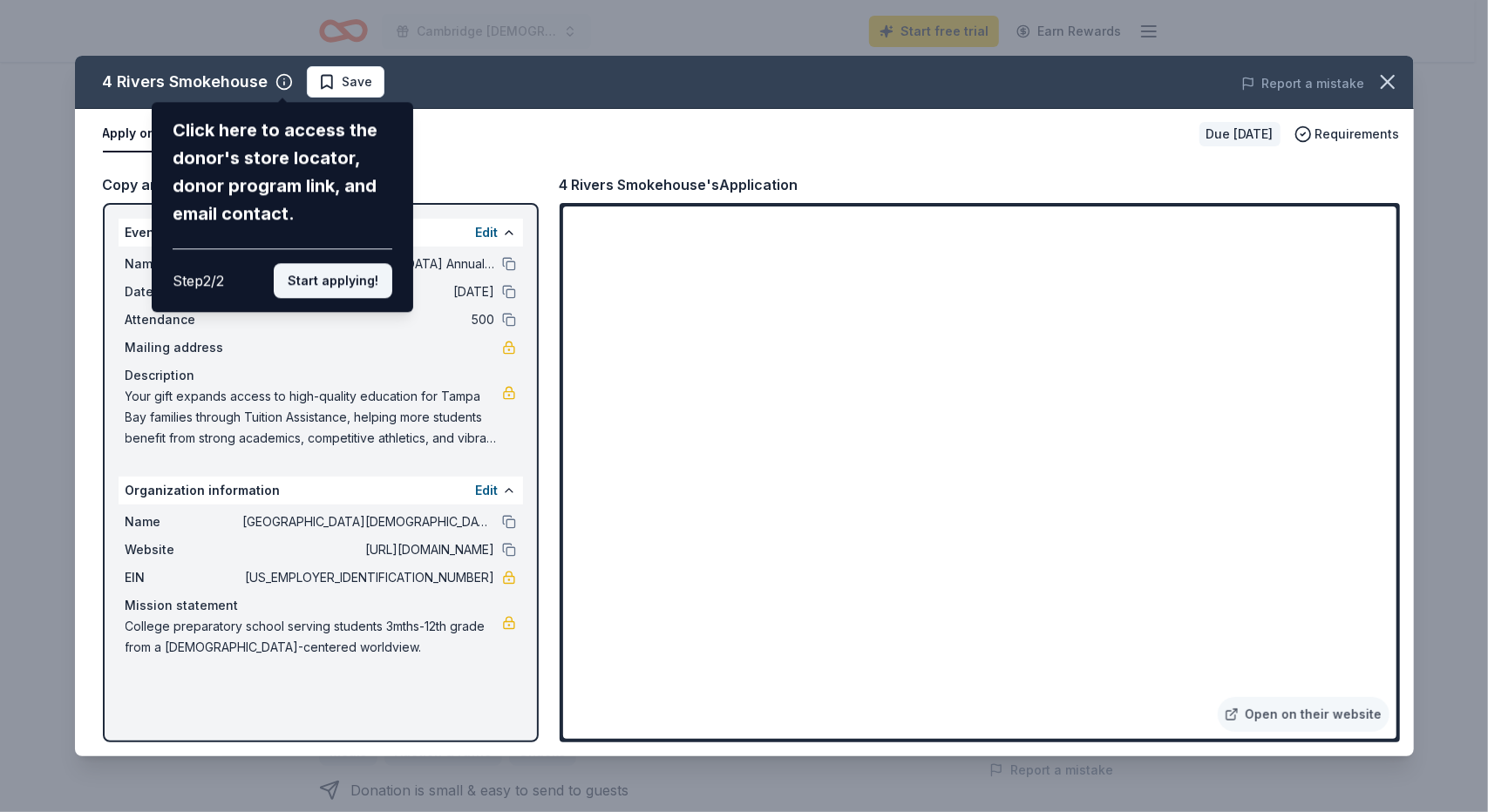
click at [368, 280] on button "Start applying!" at bounding box center [332, 280] width 119 height 35
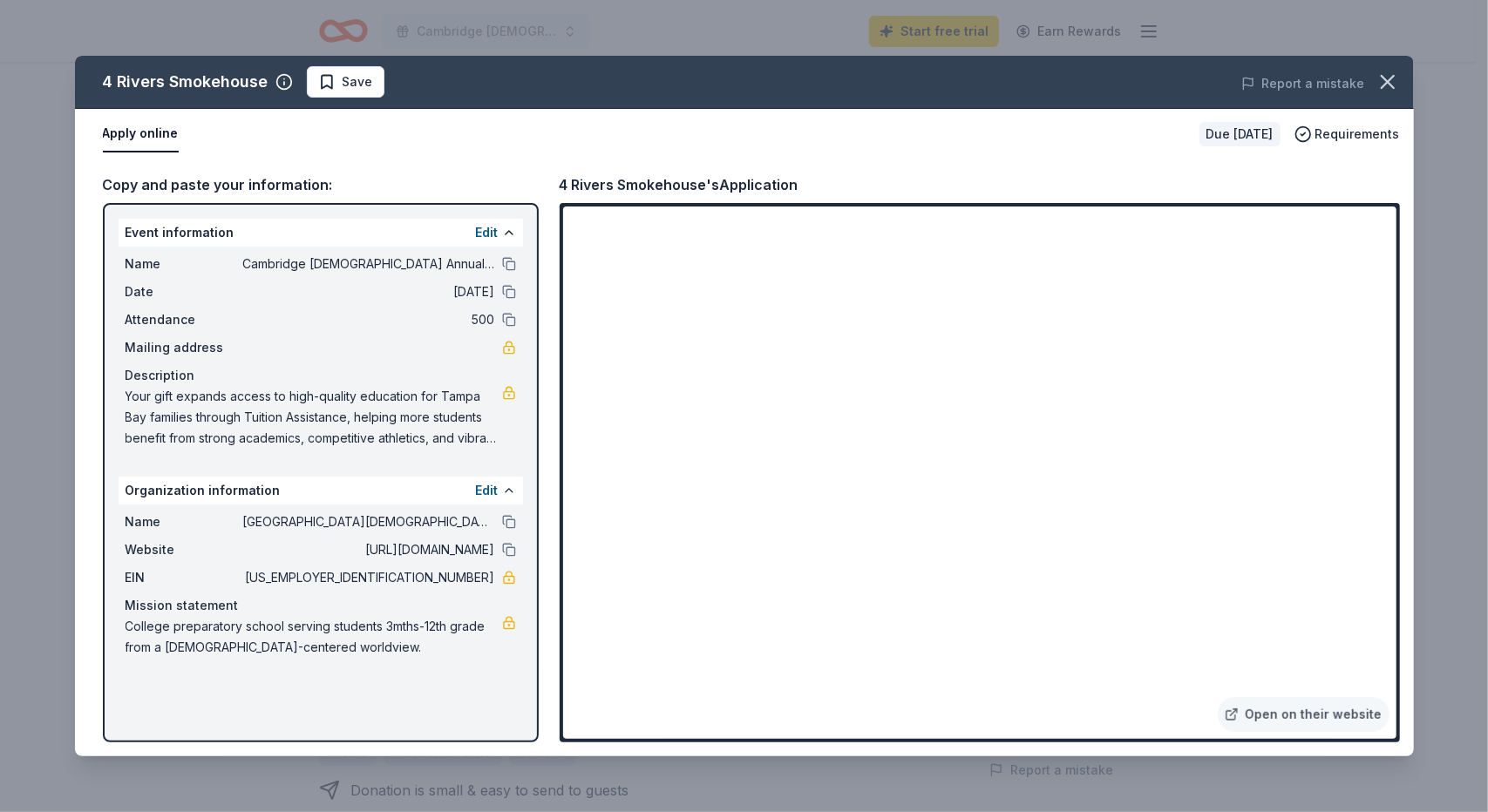
click at [794, 491] on div "4 Rivers Smokehouse Save Report a mistake Apply online Due in 22 days Requireme…" at bounding box center [744, 406] width 1339 height 700
click at [1386, 88] on icon "button" at bounding box center [1387, 81] width 24 height 24
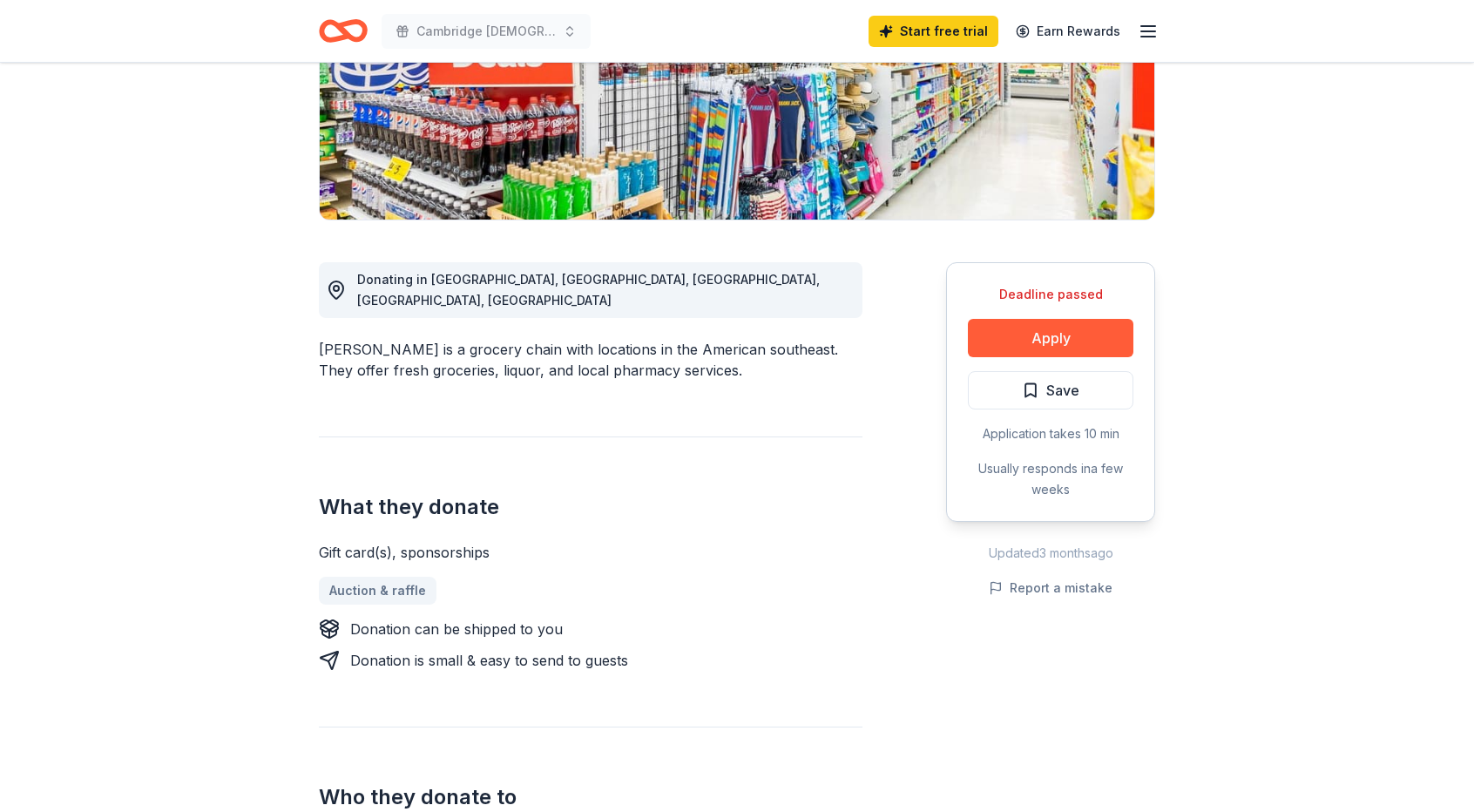
scroll to position [310, 0]
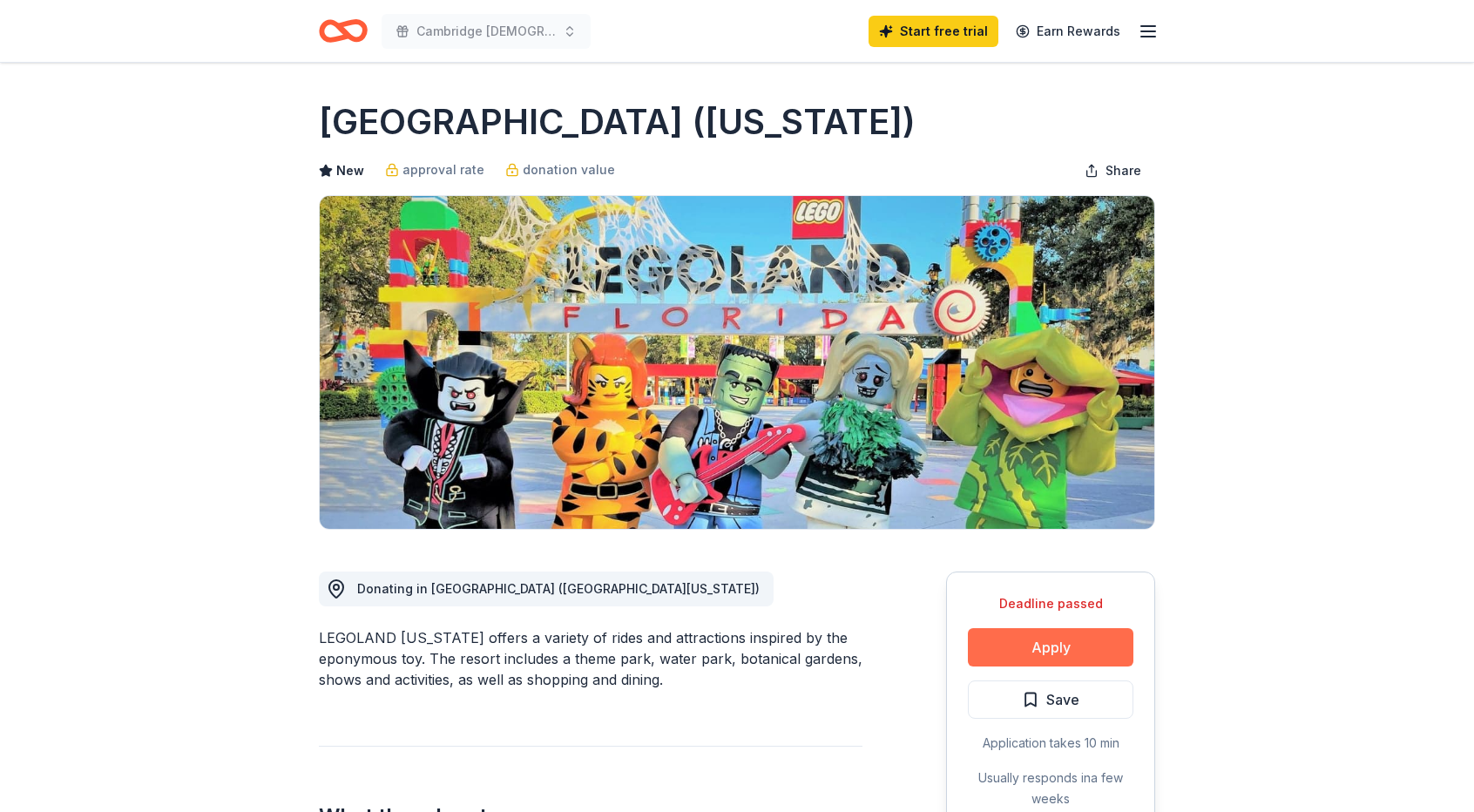
click at [1045, 646] on button "Apply" at bounding box center [1051, 647] width 165 height 38
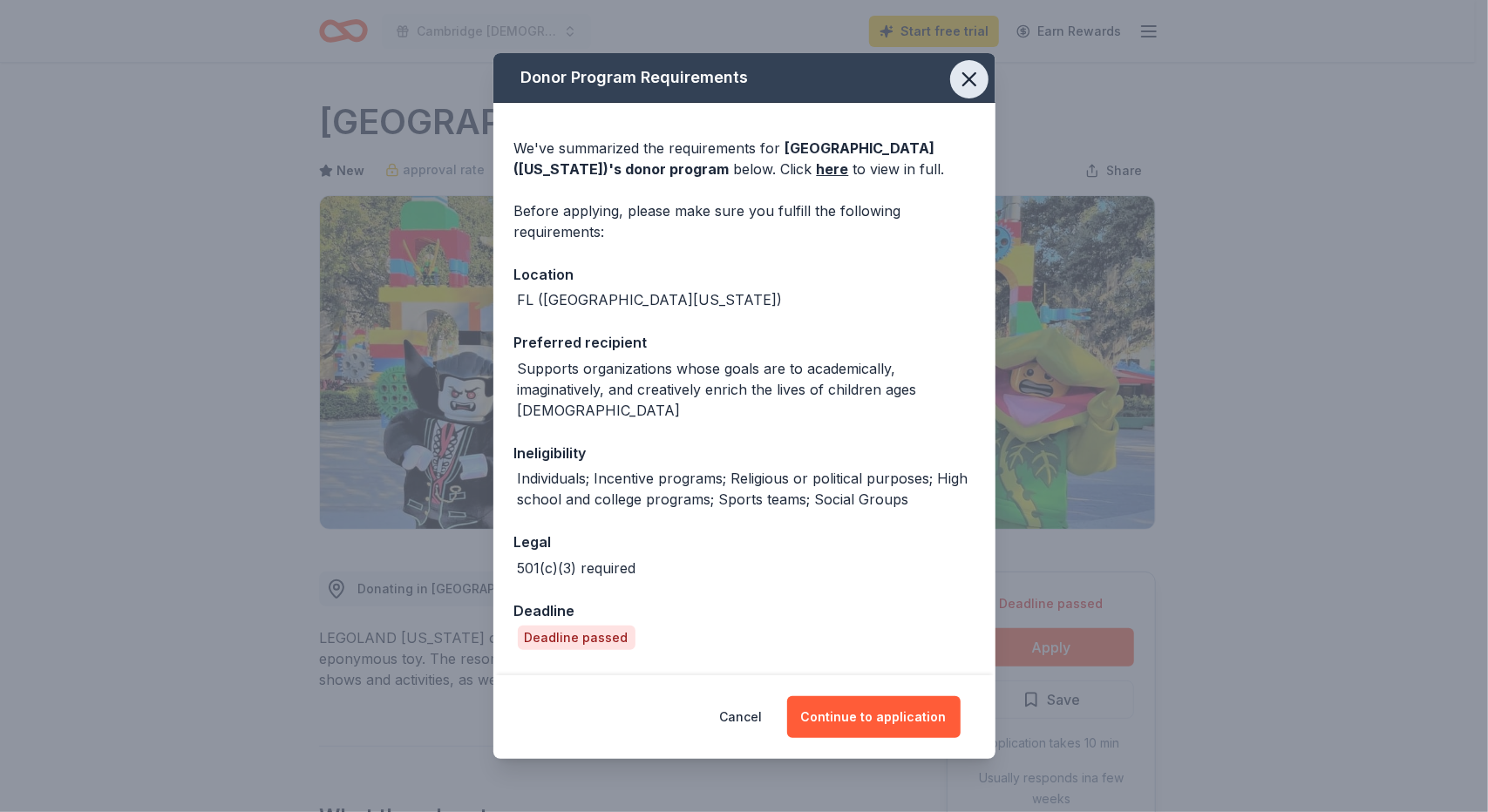
click at [957, 71] on icon "button" at bounding box center [969, 79] width 24 height 24
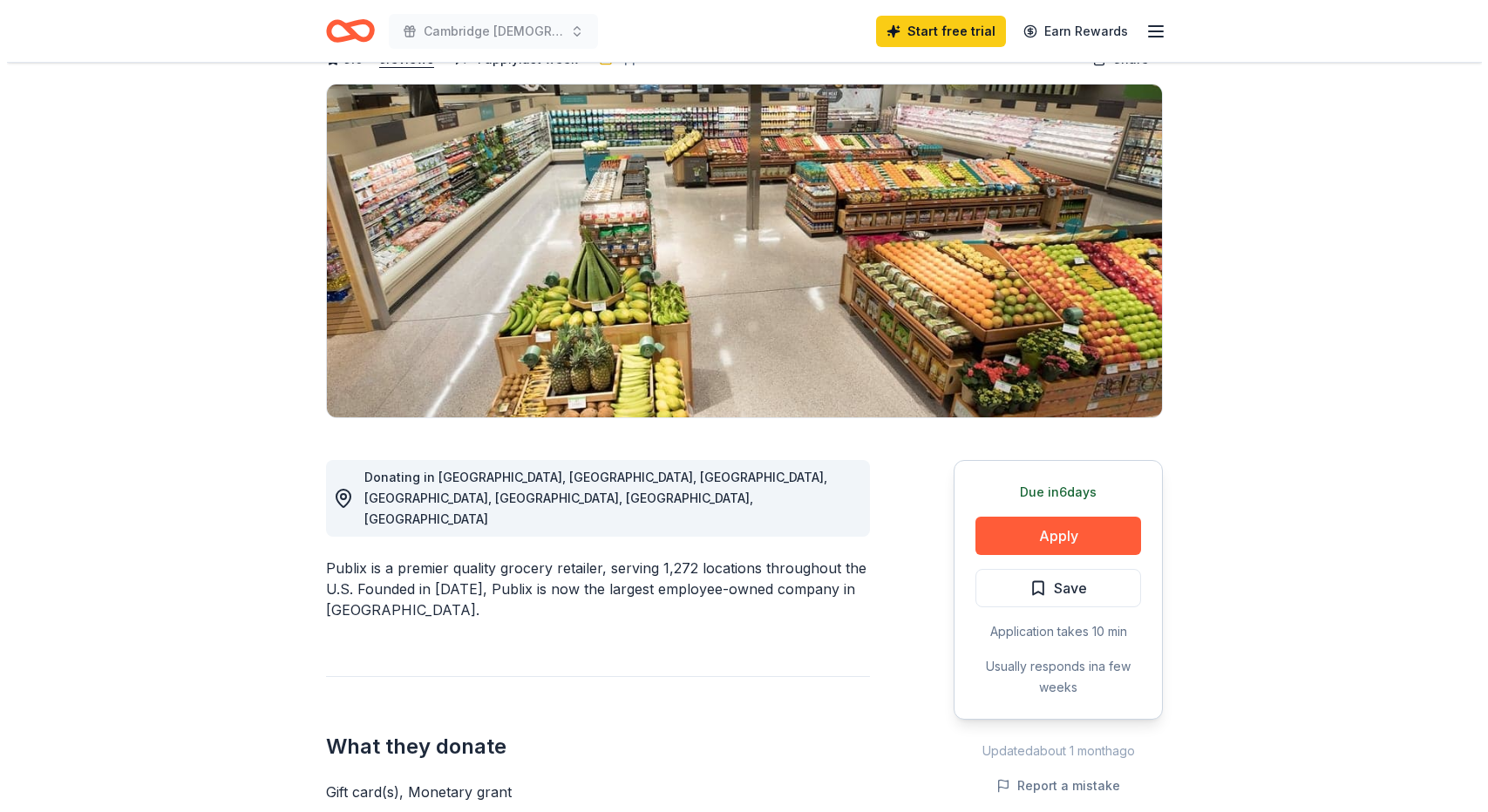
scroll to position [117, 0]
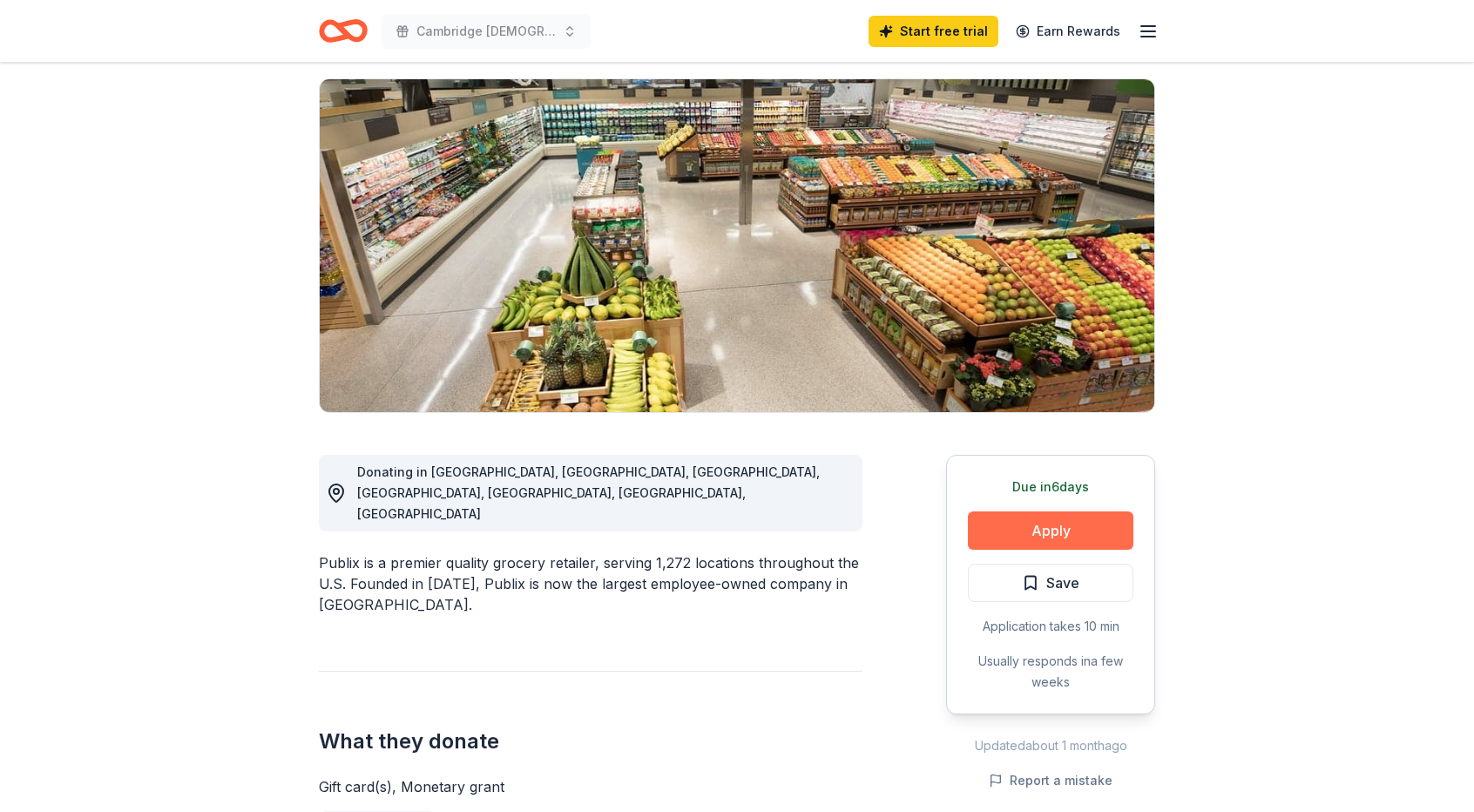
click at [1044, 523] on button "Apply" at bounding box center [1051, 531] width 165 height 38
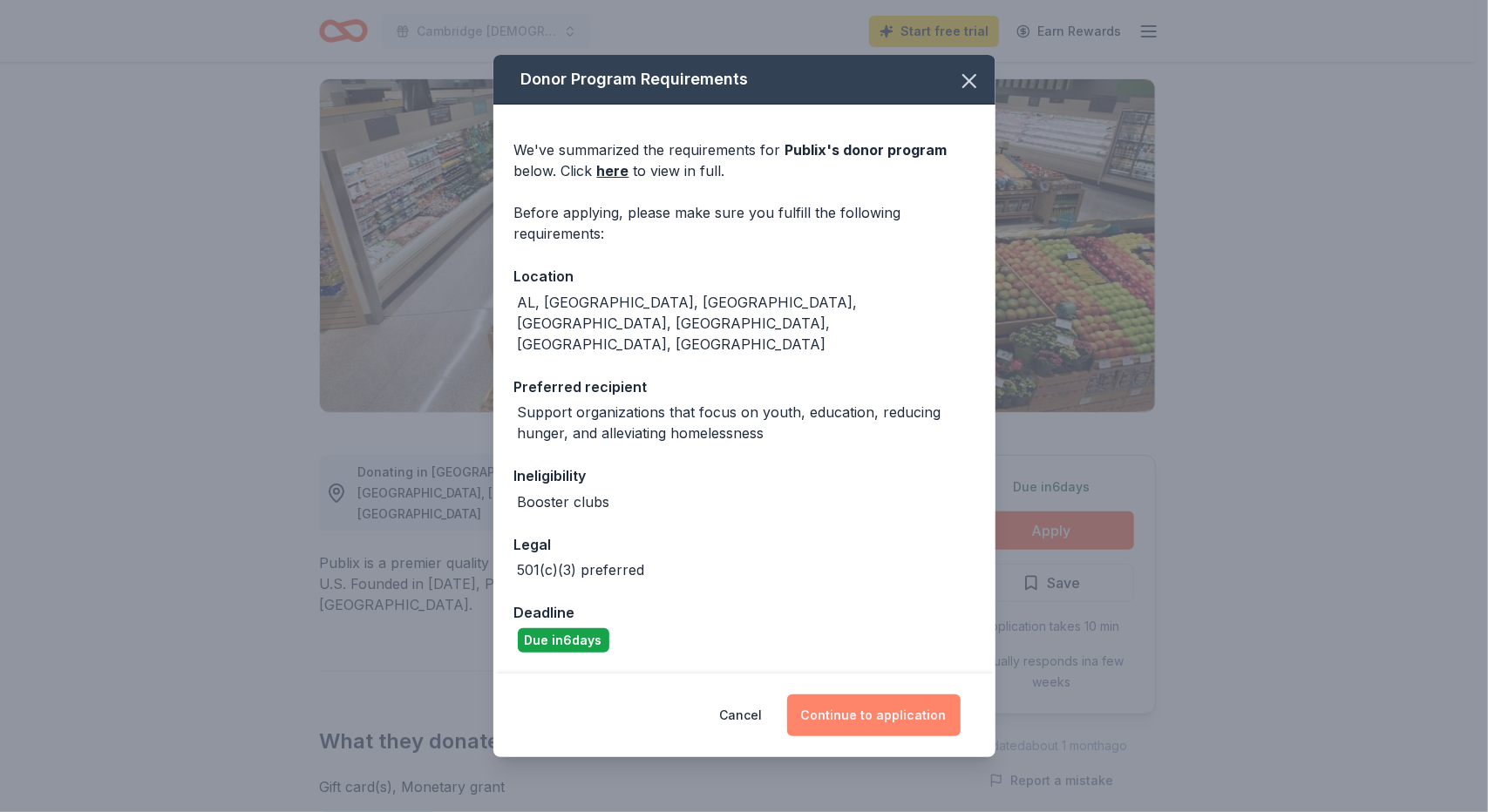
click at [856, 695] on button "Continue to application" at bounding box center [874, 715] width 173 height 42
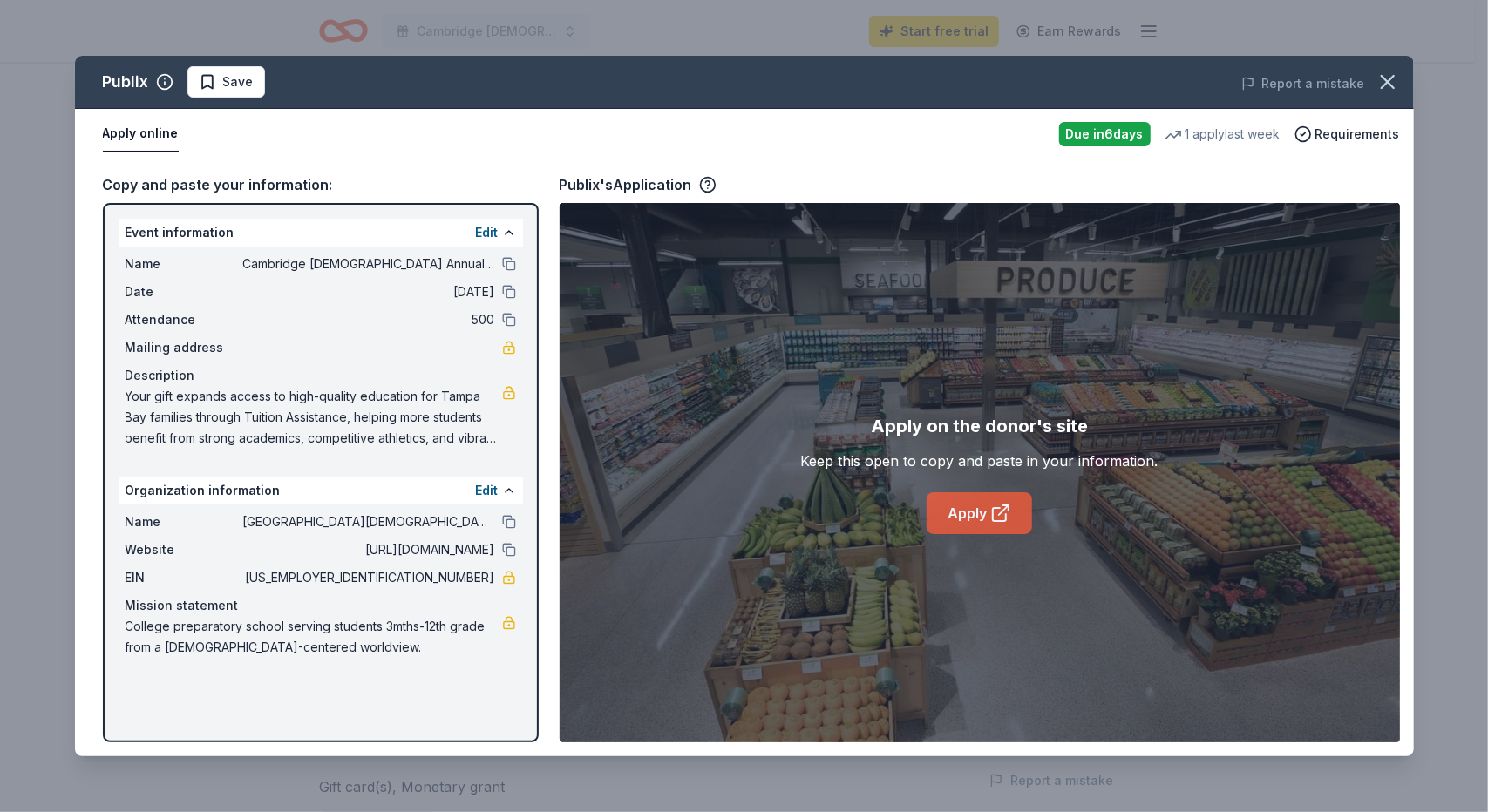
click at [979, 520] on link "Apply" at bounding box center [979, 513] width 105 height 42
